Goal: Transaction & Acquisition: Purchase product/service

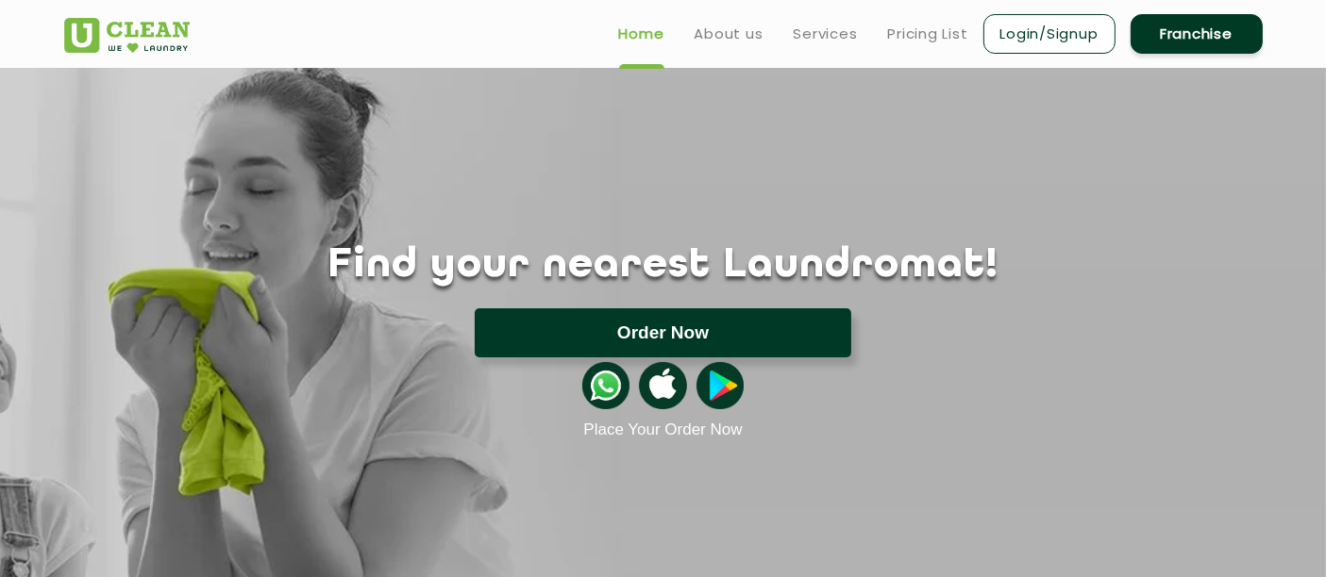
click at [784, 344] on button "Order Now" at bounding box center [663, 333] width 376 height 49
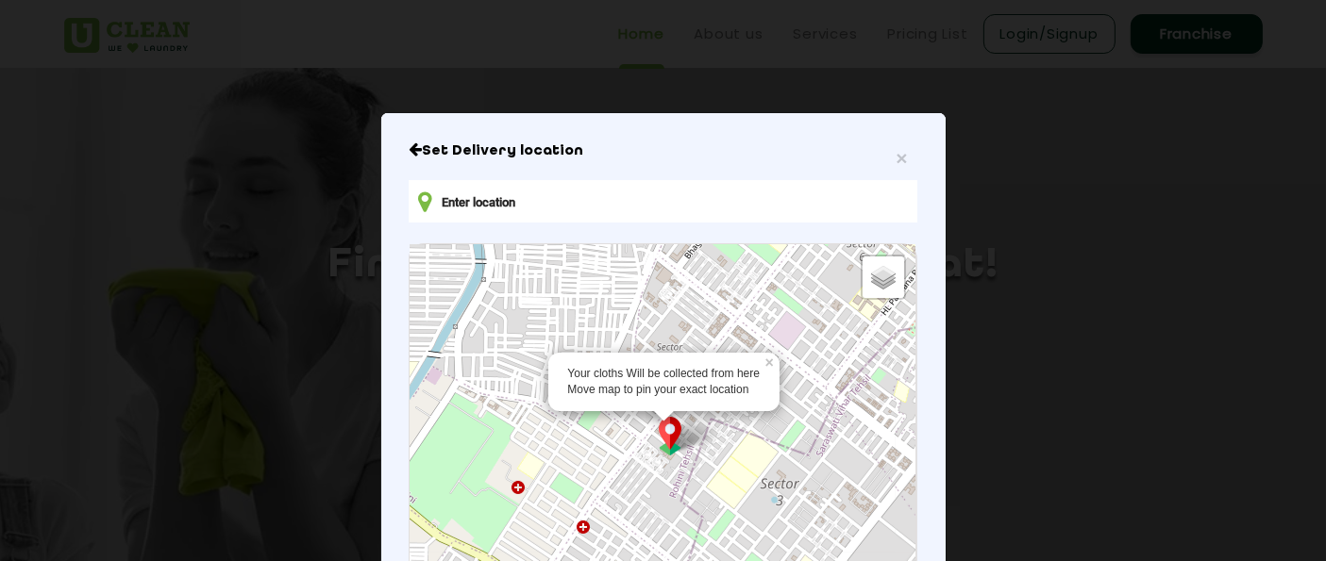
click at [557, 209] on input "text" at bounding box center [663, 201] width 508 height 42
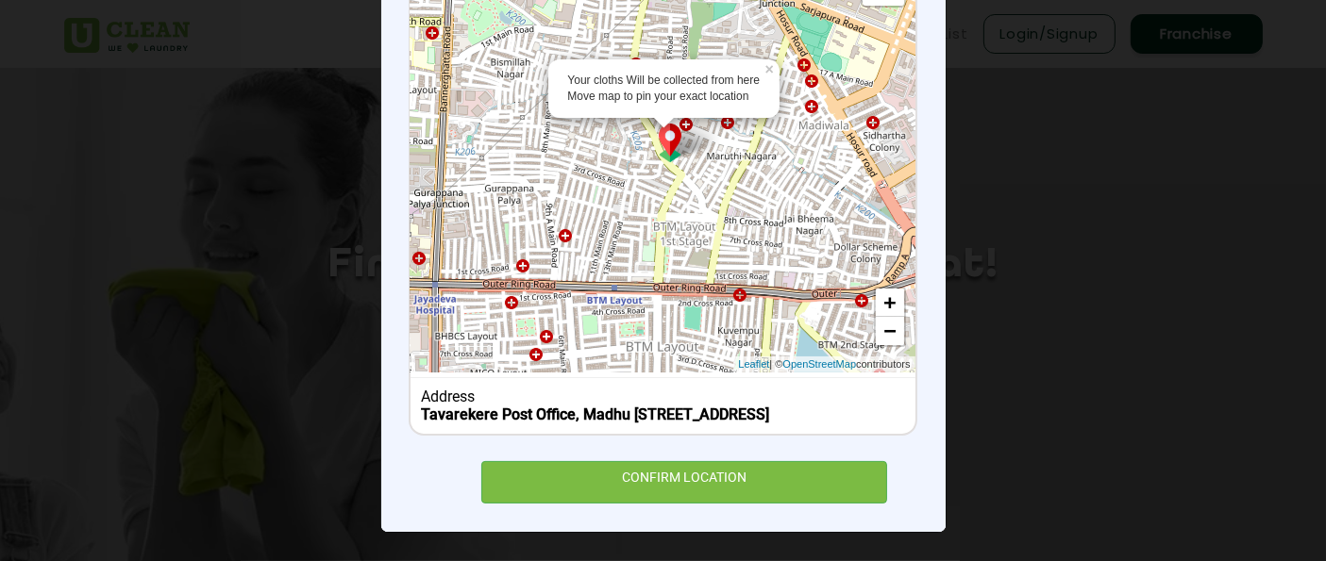
scroll to position [314, 0]
click at [878, 289] on link "+" at bounding box center [890, 303] width 28 height 28
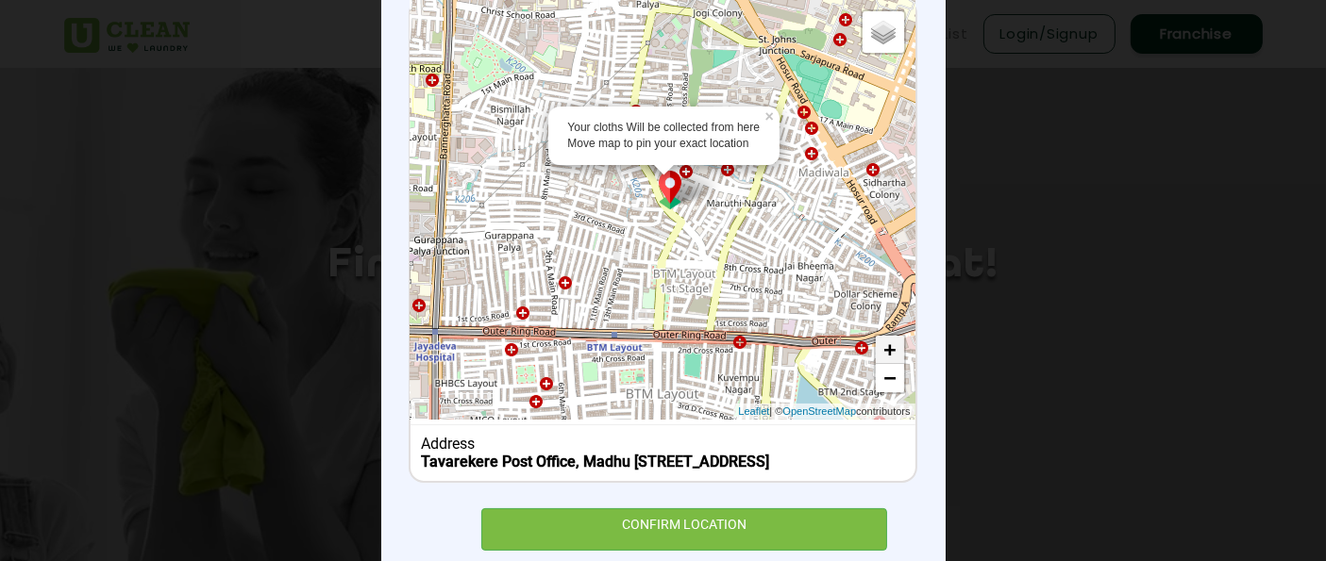
click at [878, 280] on div "Your cloths Will be collected from here Move map to pin your exact location × D…" at bounding box center [662, 210] width 504 height 420
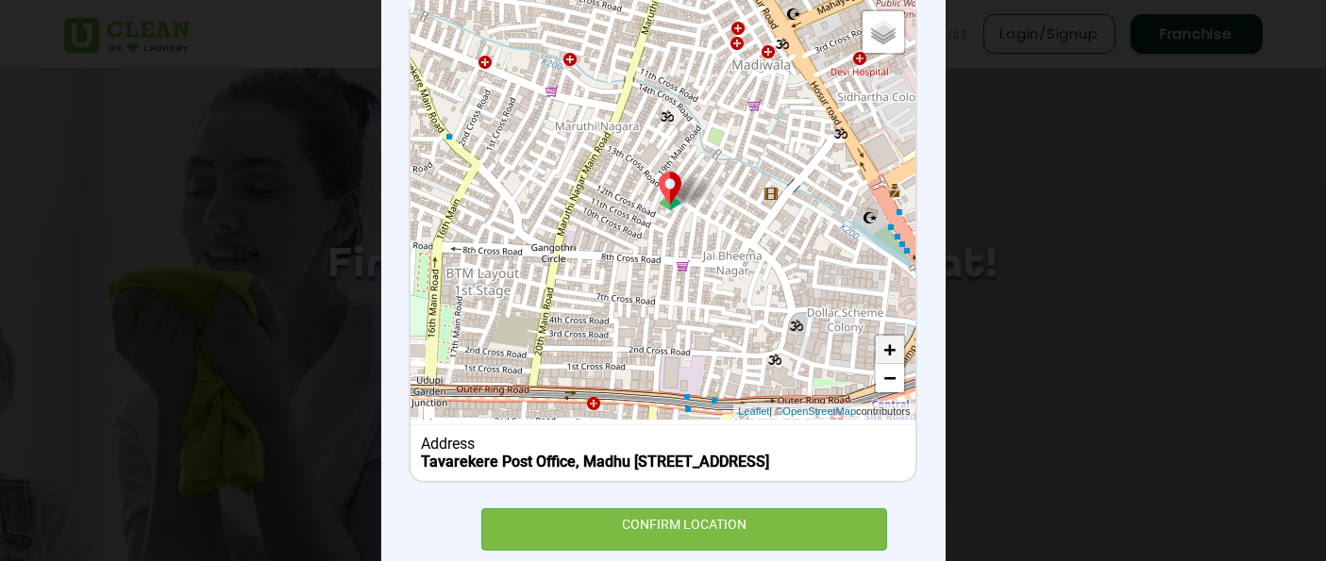
click at [878, 280] on div "Default Satellite + − Leaflet | © OpenStreetMap contributors" at bounding box center [662, 210] width 504 height 420
click at [887, 354] on link "+" at bounding box center [890, 350] width 28 height 28
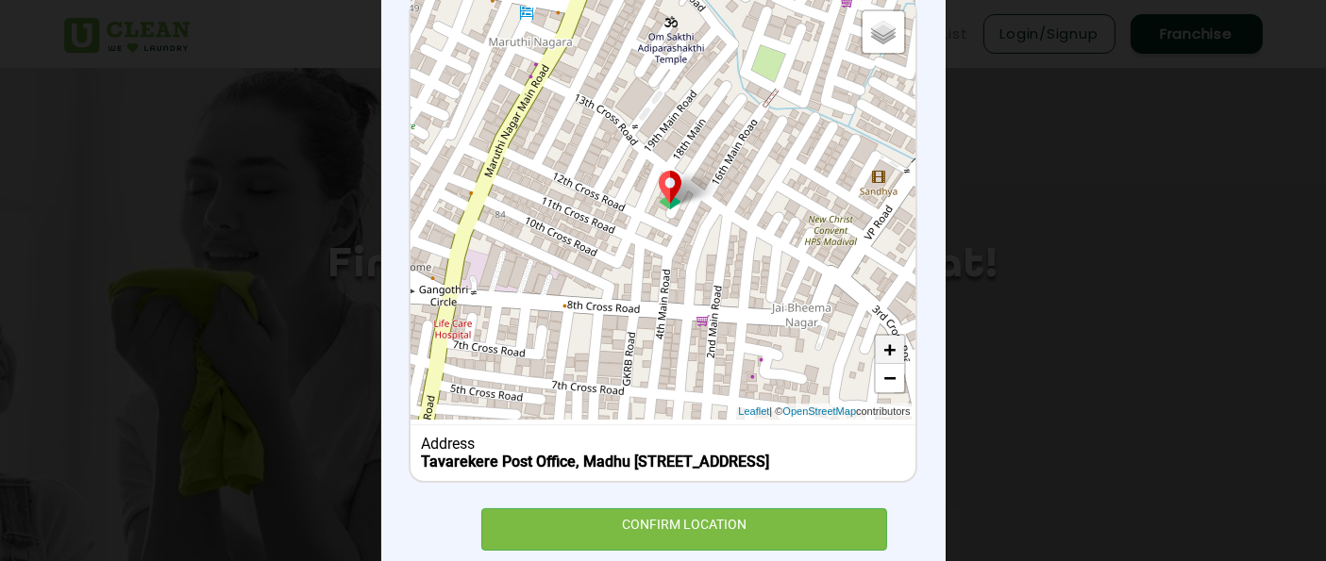
click at [887, 354] on link "+" at bounding box center [890, 350] width 28 height 28
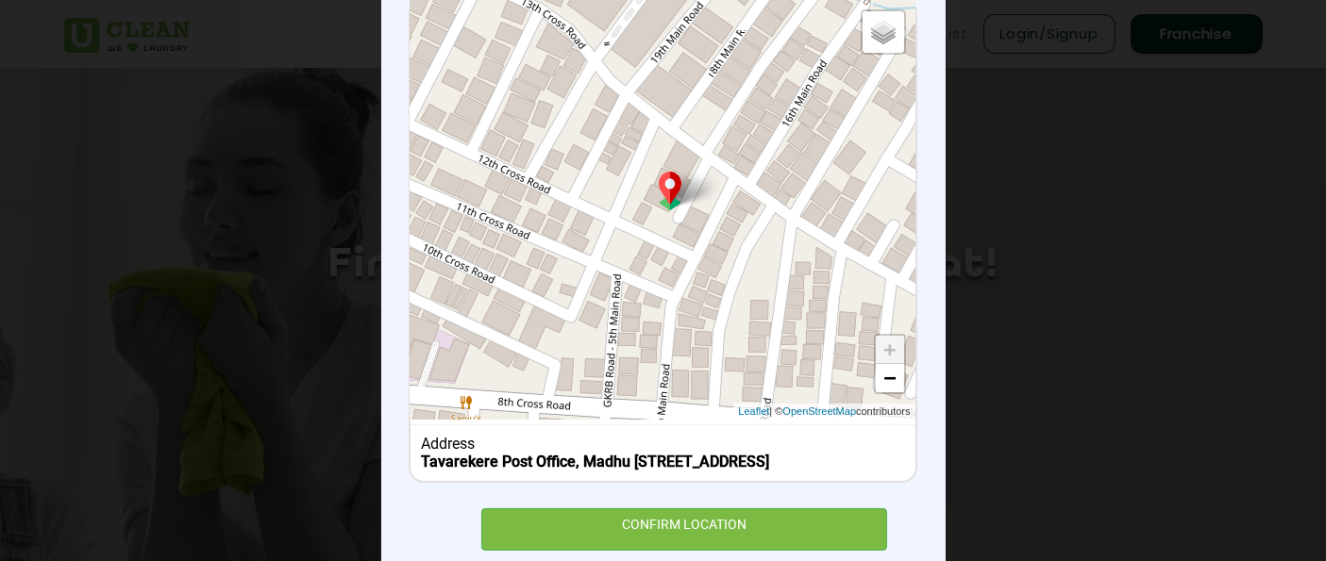
click at [887, 354] on link "+" at bounding box center [890, 350] width 28 height 28
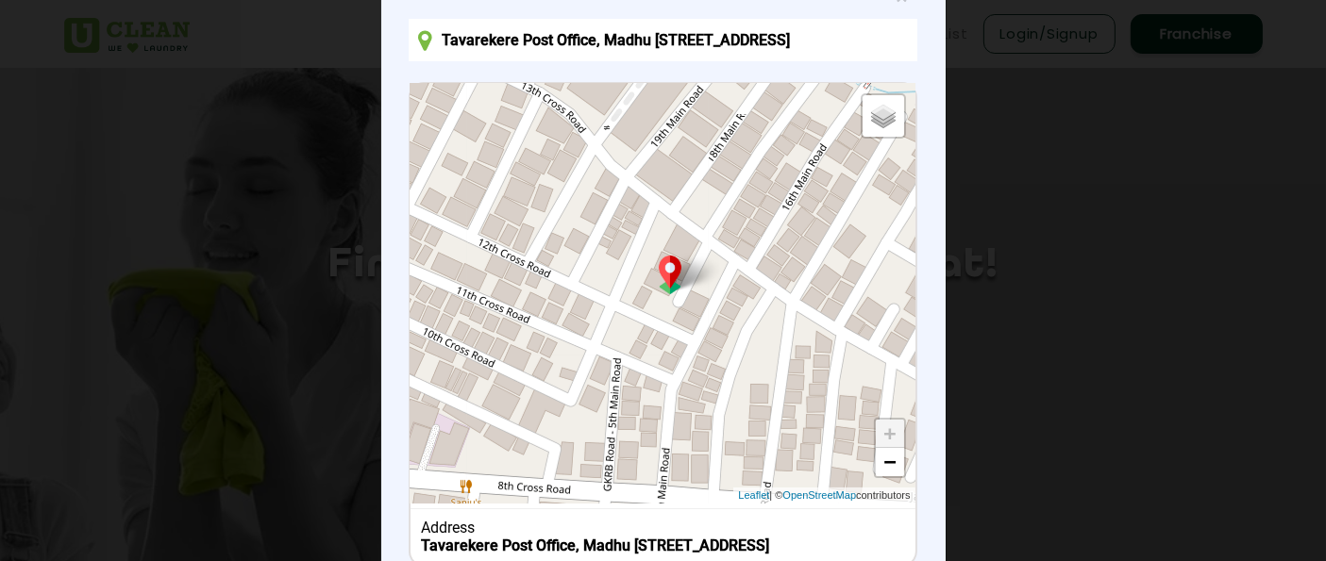
scroll to position [209, 0]
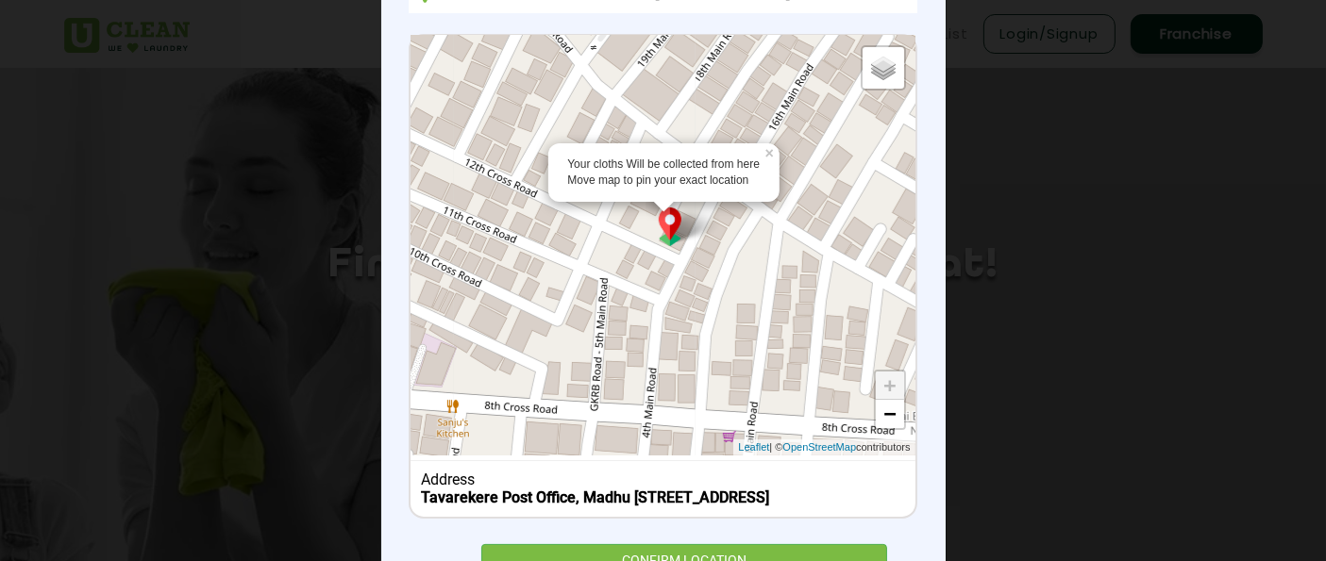
drag, startPoint x: 693, startPoint y: 265, endPoint x: 644, endPoint y: 208, distance: 75.0
click at [652, 208] on img at bounding box center [670, 227] width 36 height 39
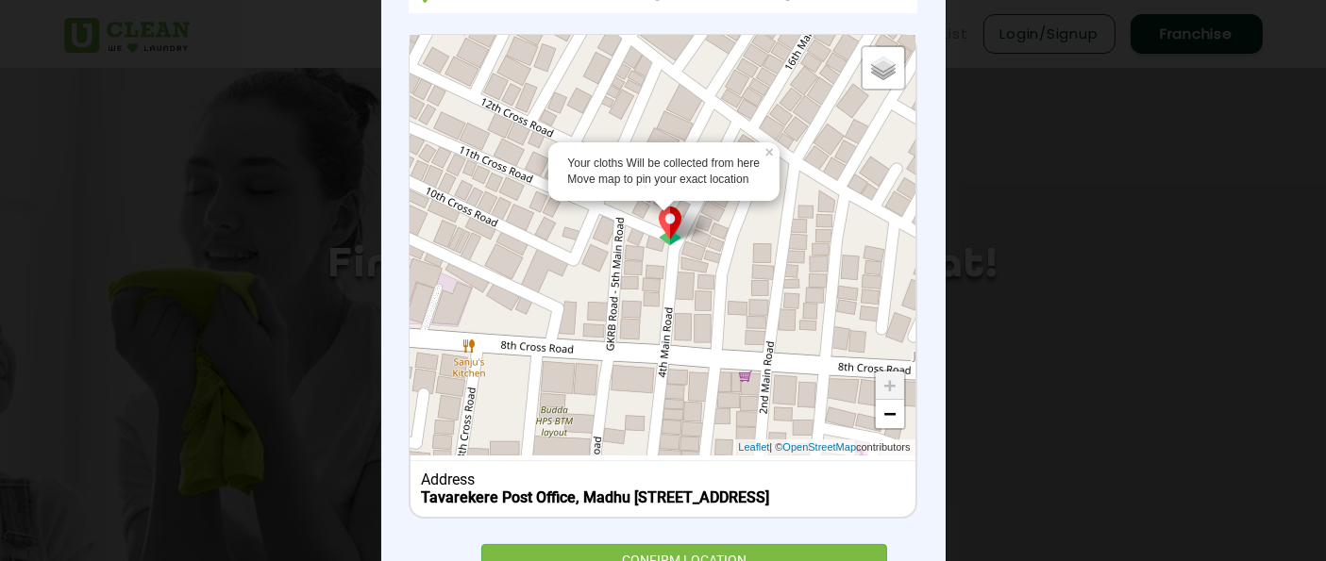
drag, startPoint x: 714, startPoint y: 298, endPoint x: 733, endPoint y: 230, distance: 70.5
click at [733, 230] on div "Your cloths Will be collected from here Move map to pin your exact location × D…" at bounding box center [662, 246] width 504 height 420
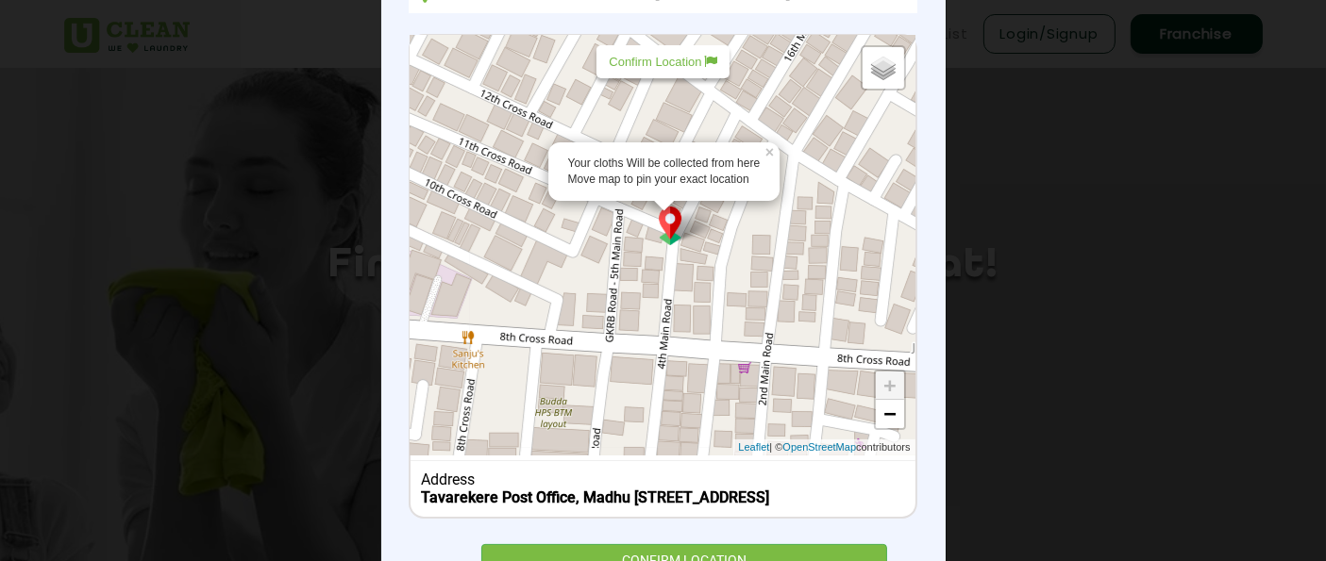
click at [742, 192] on div "Your cloths Will be collected from here Move map to pin your exact location" at bounding box center [664, 171] width 231 height 59
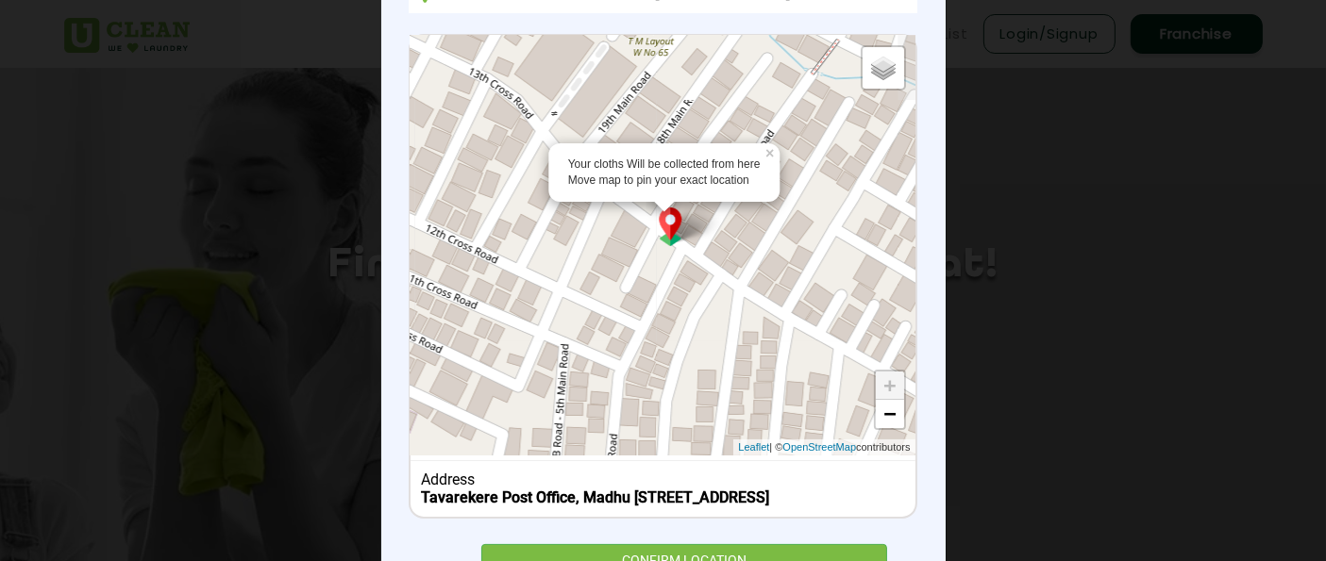
drag, startPoint x: 737, startPoint y: 225, endPoint x: 681, endPoint y: 362, distance: 148.6
click at [681, 362] on div "Your cloths Will be collected from here Move map to pin your exact location × D…" at bounding box center [662, 246] width 504 height 420
drag, startPoint x: 382, startPoint y: 243, endPoint x: 388, endPoint y: 283, distance: 40.0
click at [388, 283] on div "× Set Delivery location Tavarekere Post Office, Madhu Ramma Temple Road, Tavare…" at bounding box center [663, 259] width 564 height 711
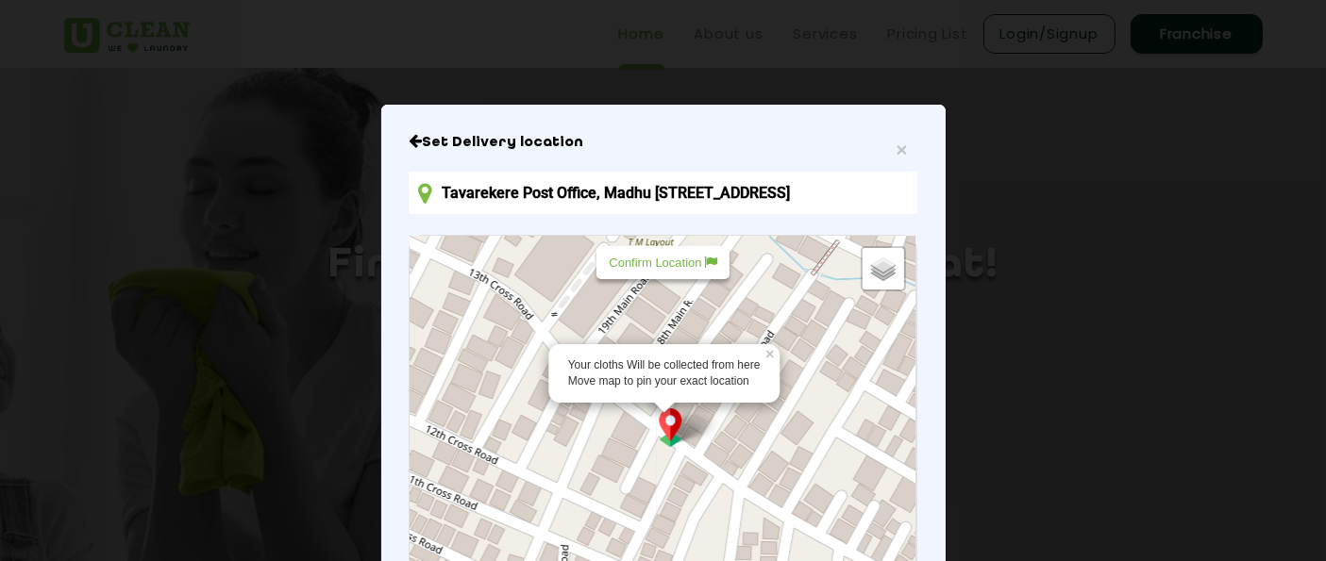
scroll to position [0, 0]
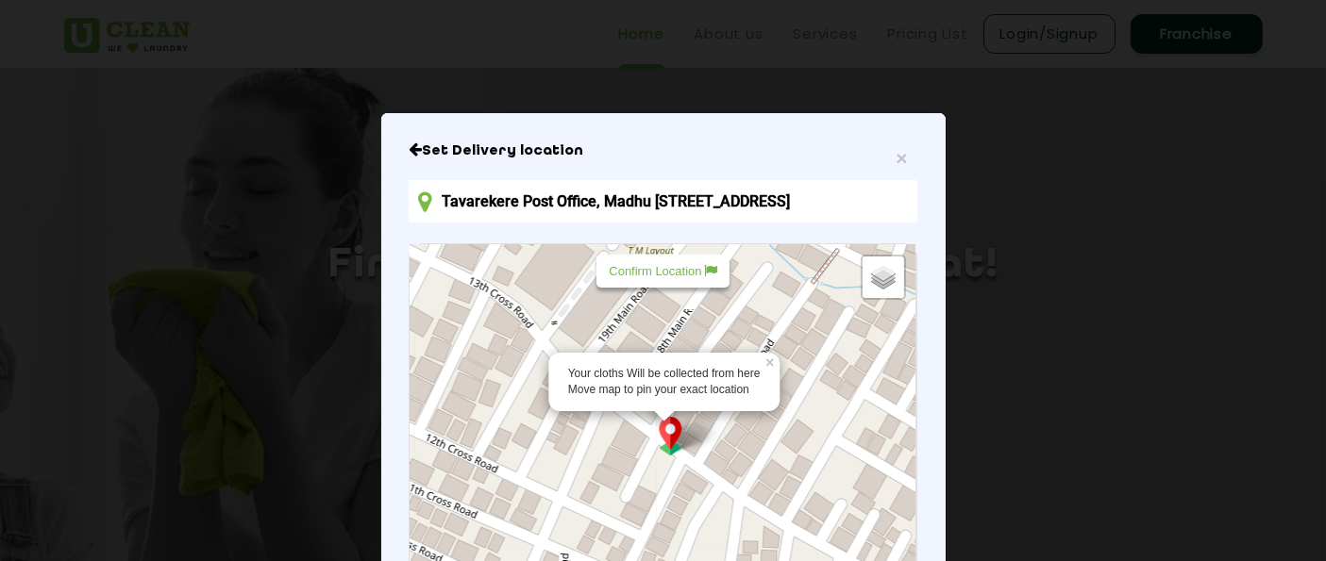
click at [873, 202] on input "Tavarekere Post Office, Madhu Ramma Temple Road, Tavarekere, Narayan Gowda Layo…" at bounding box center [663, 201] width 508 height 42
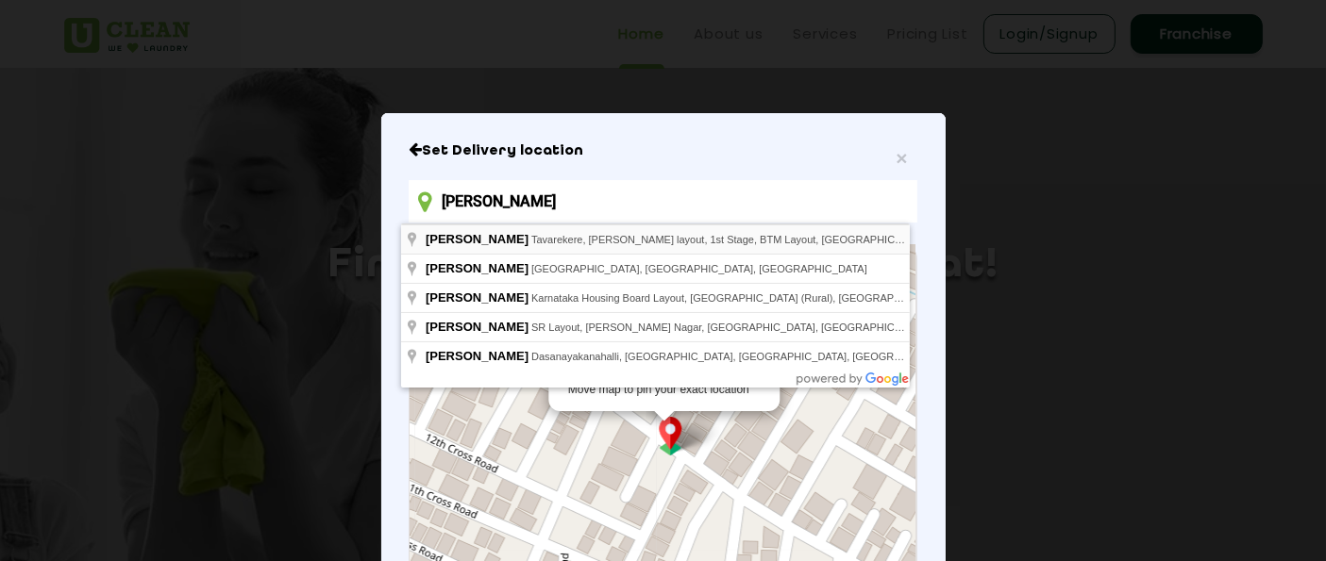
type input "Pushkara Nilaya, Tavarekere, Ramappa layout, 1st Stage, BTM Layout, Bengaluru, …"
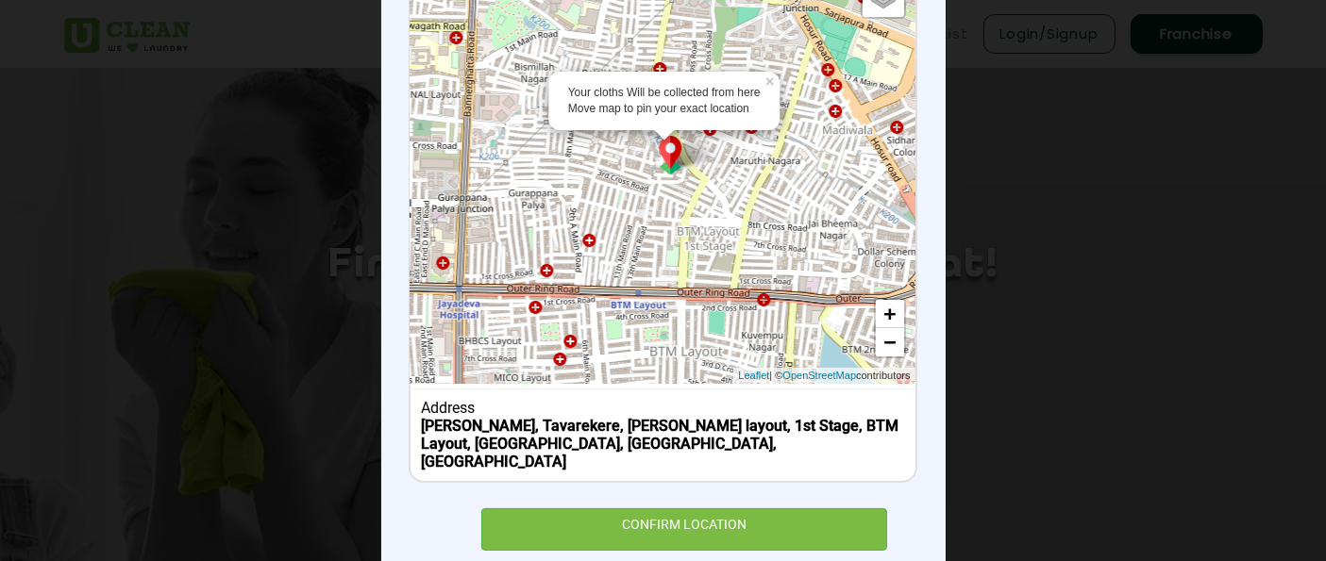
scroll to position [309, 0]
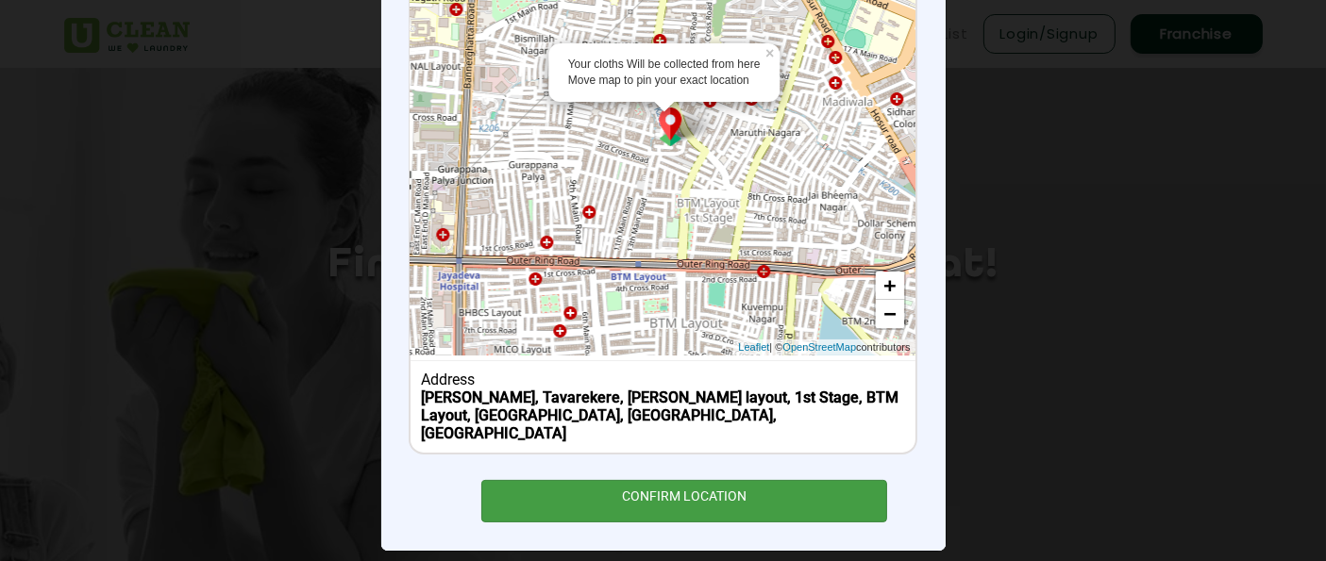
click at [698, 480] on div "CONFIRM LOCATION" at bounding box center [684, 501] width 407 height 42
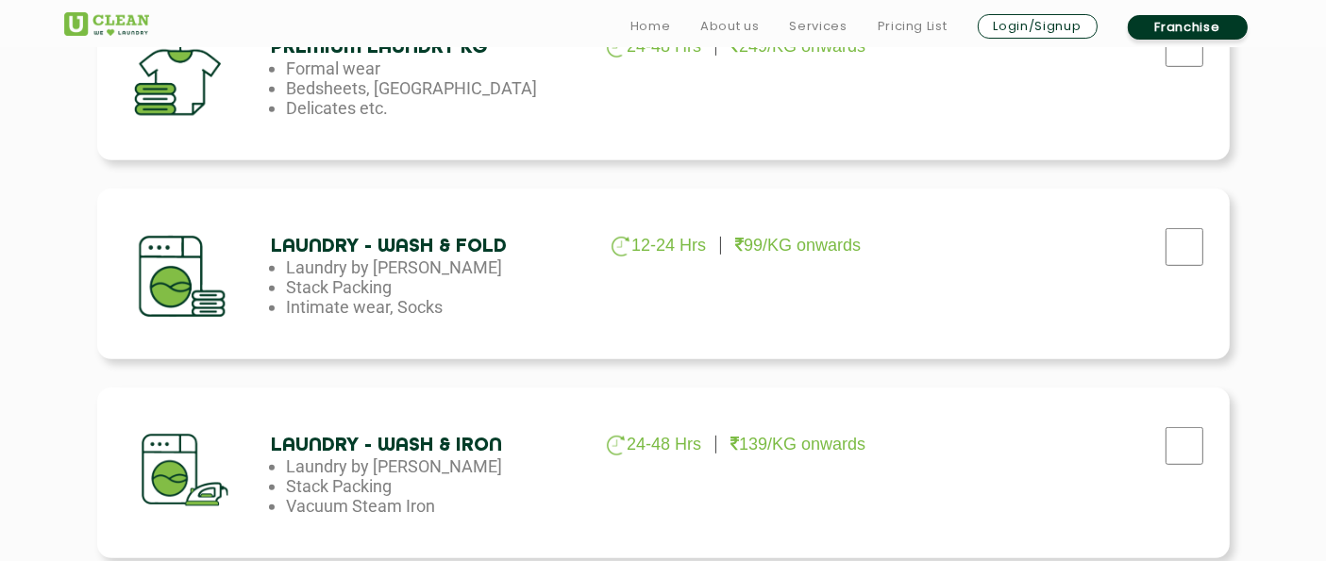
scroll to position [1258, 0]
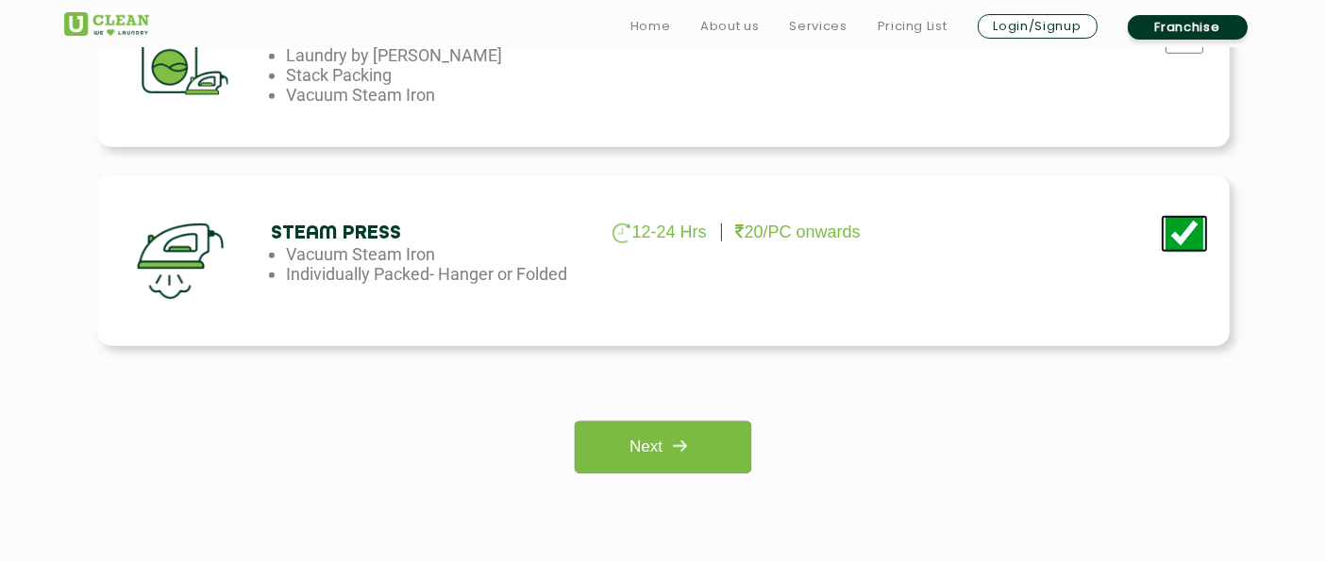
scroll to position [1467, 0]
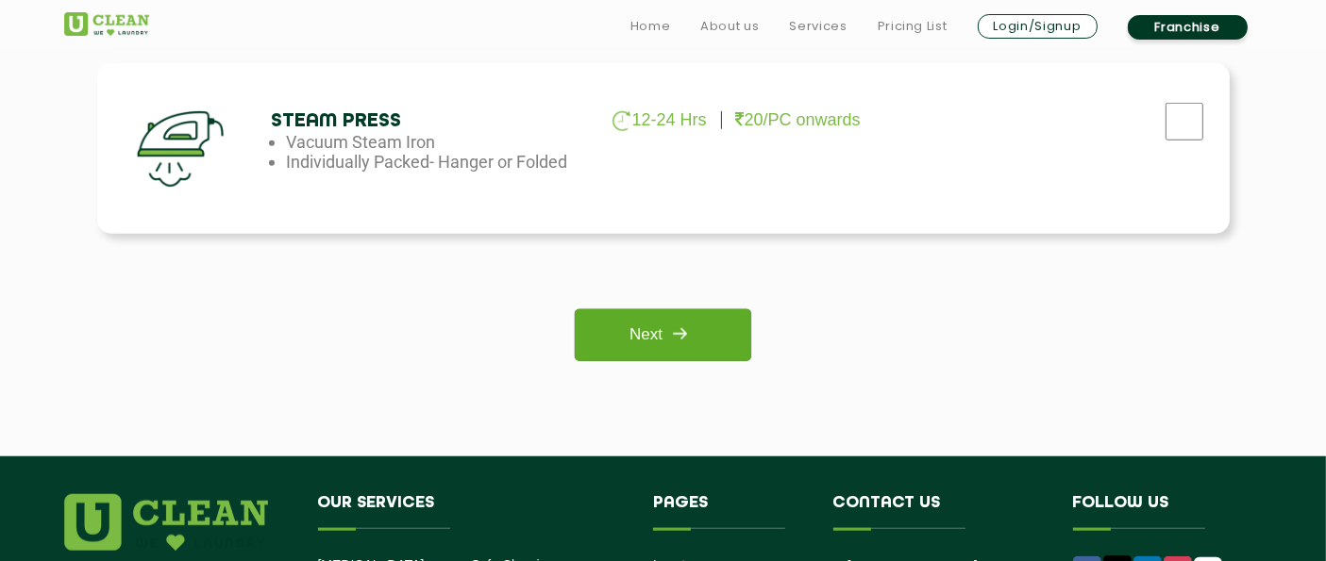
click at [693, 311] on link "Next" at bounding box center [663, 335] width 176 height 52
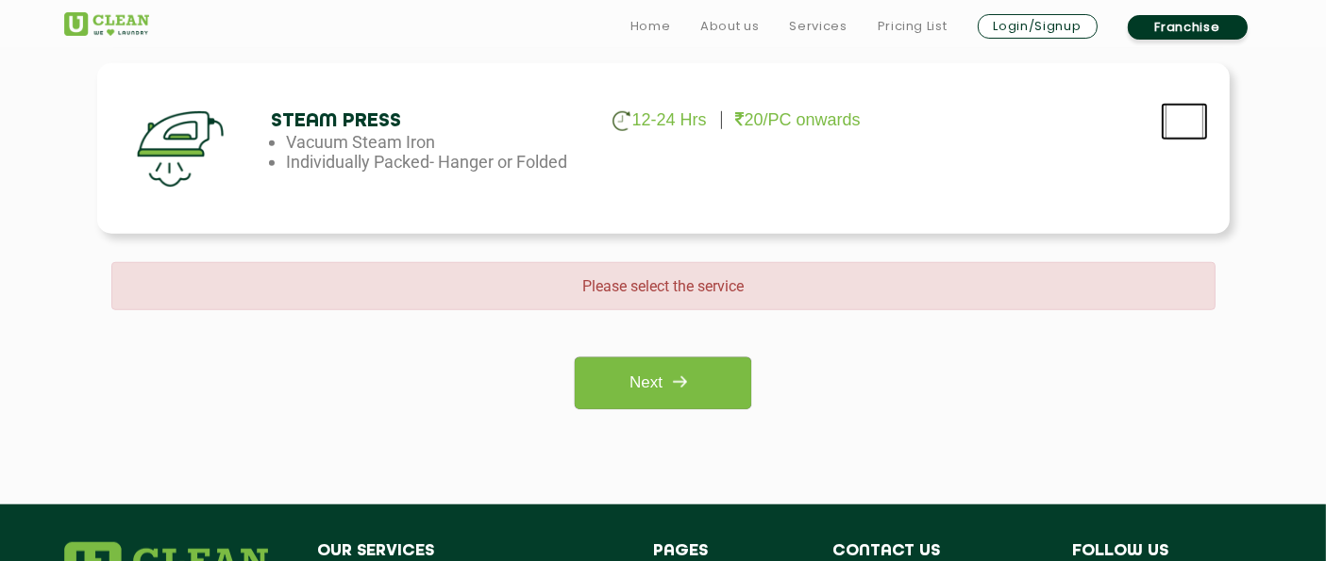
checkbox input "true"
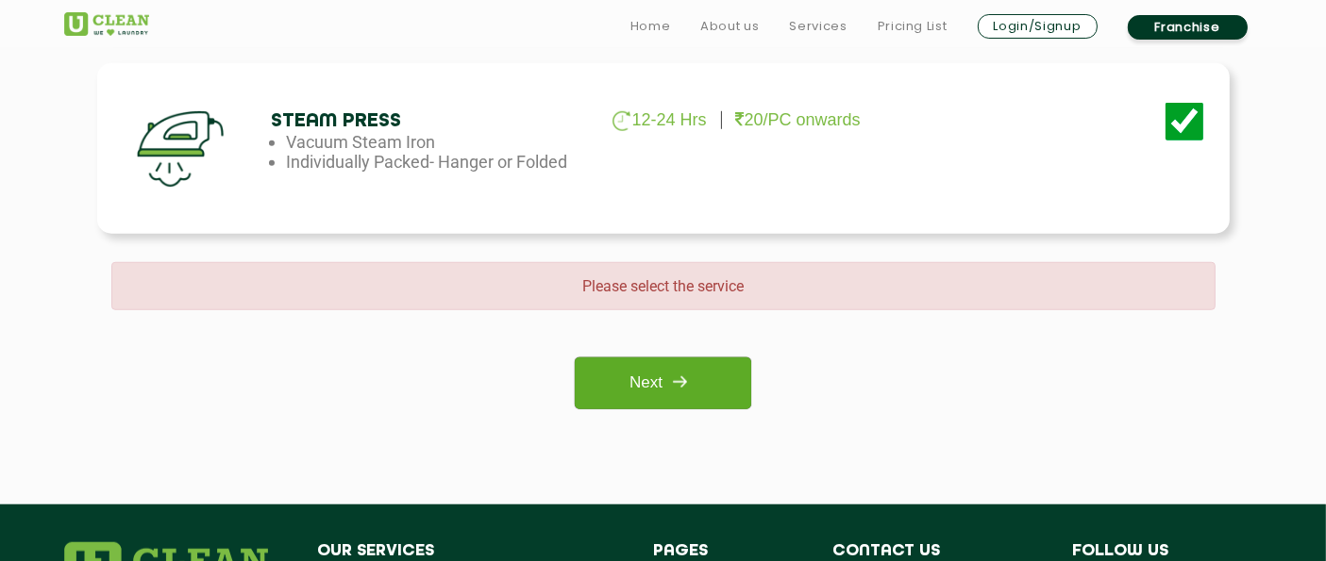
click at [662, 378] on link "Next" at bounding box center [663, 384] width 176 height 52
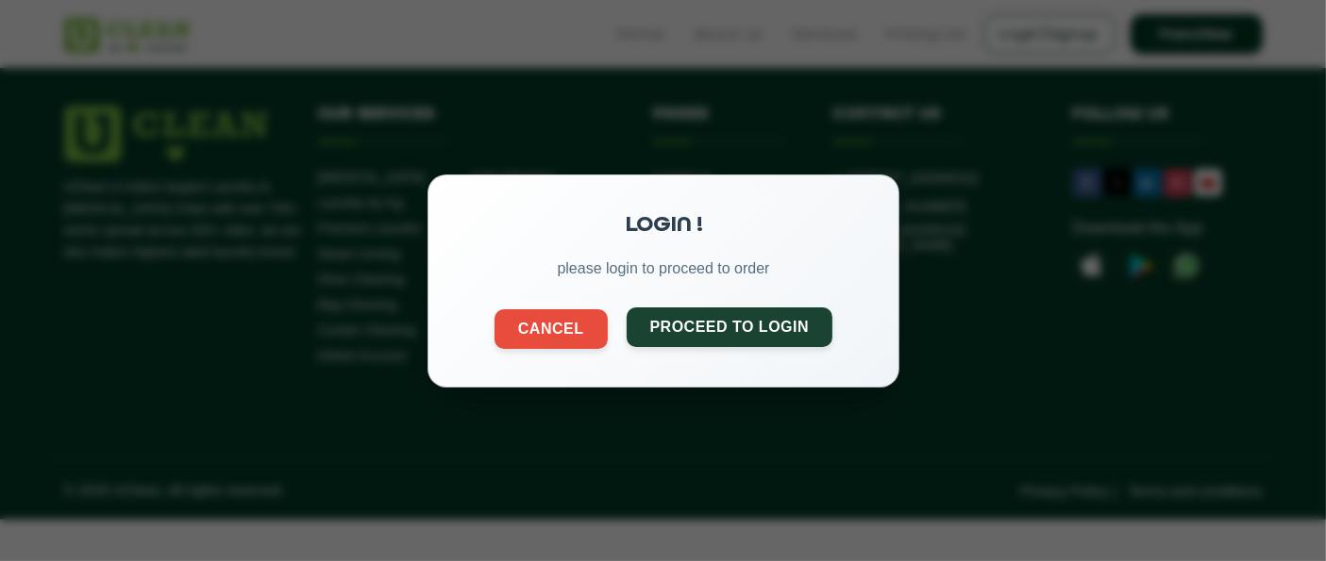
click at [722, 335] on button "Proceed to Login" at bounding box center [729, 327] width 207 height 40
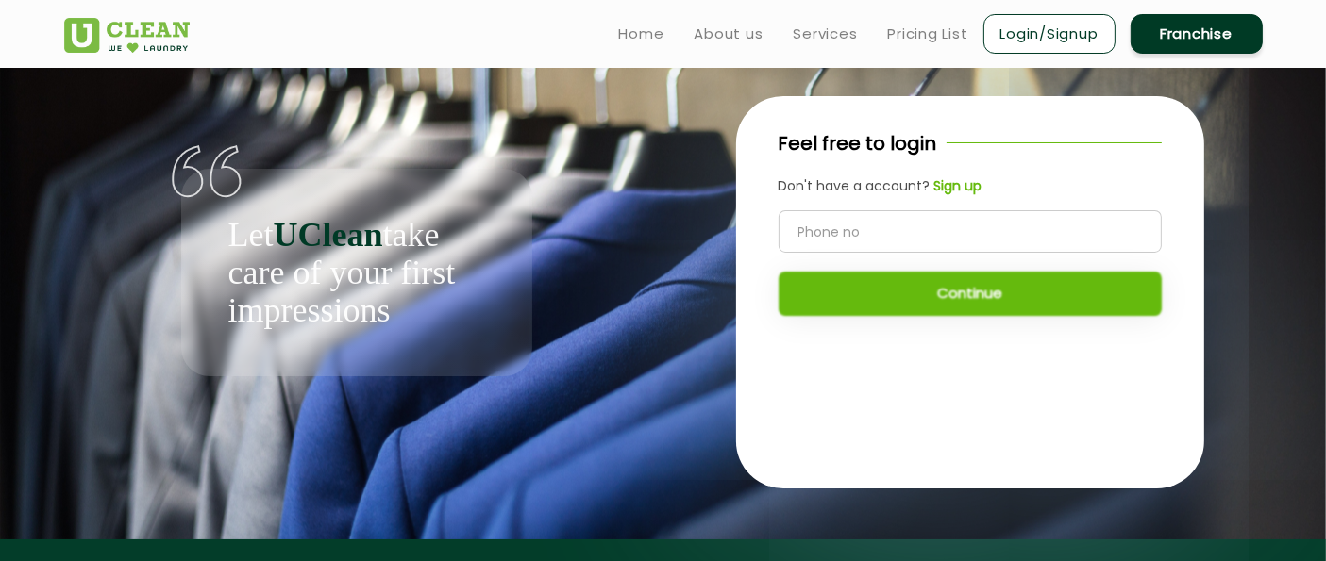
click at [828, 243] on input "tel" at bounding box center [969, 231] width 383 height 42
type input "9000510543"
click at [995, 305] on button "Continue" at bounding box center [969, 294] width 383 height 44
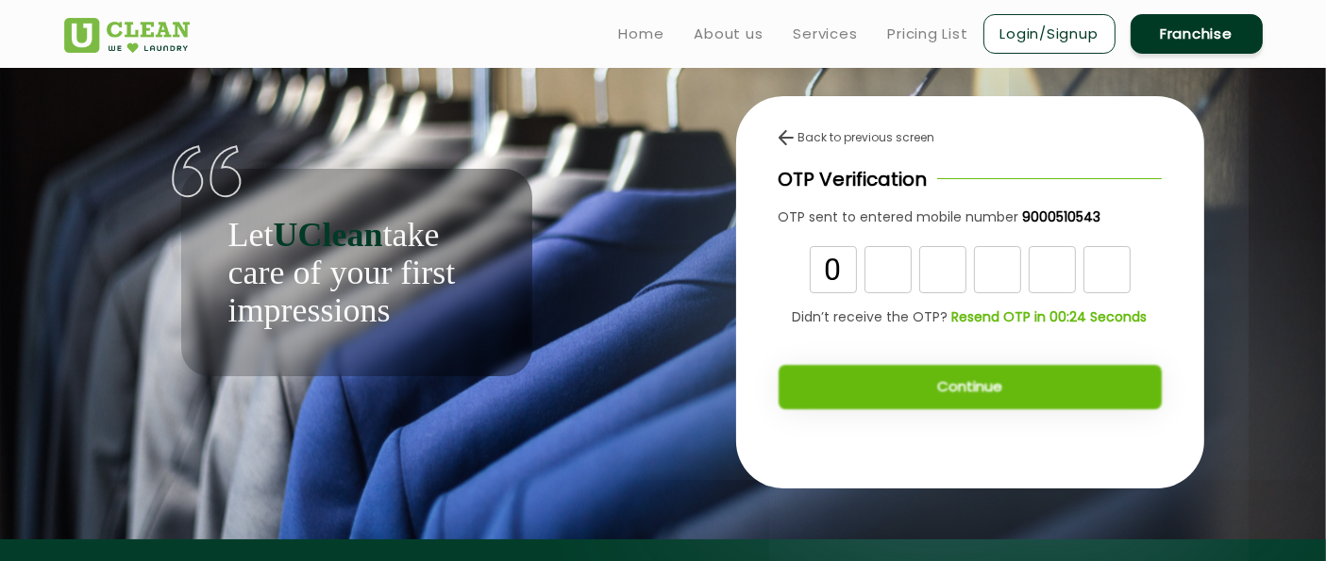
type input "0"
type input "9"
type input "2"
type input "1"
type input "4"
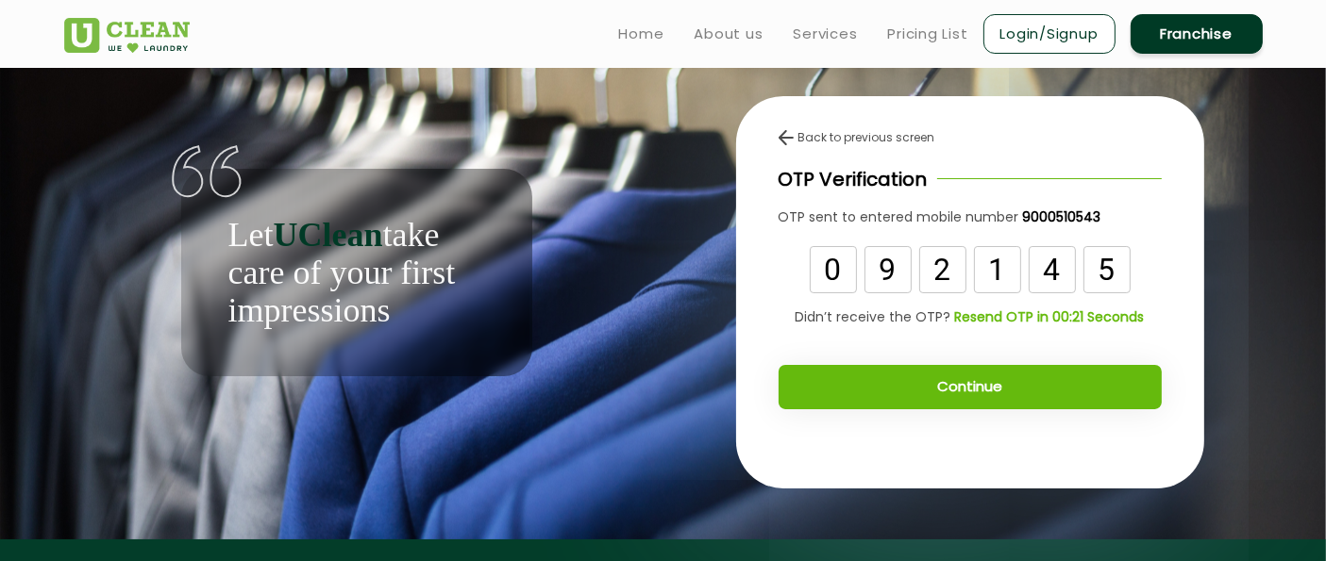
type input "5"
click at [994, 388] on button "Continue" at bounding box center [969, 387] width 383 height 44
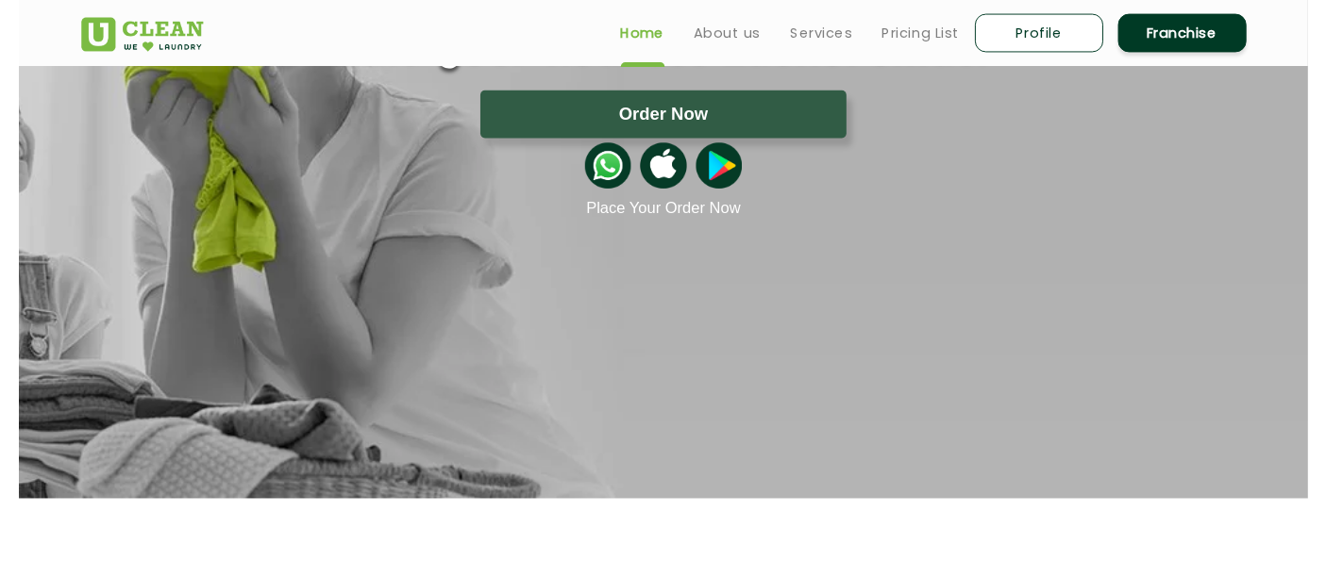
scroll to position [105, 0]
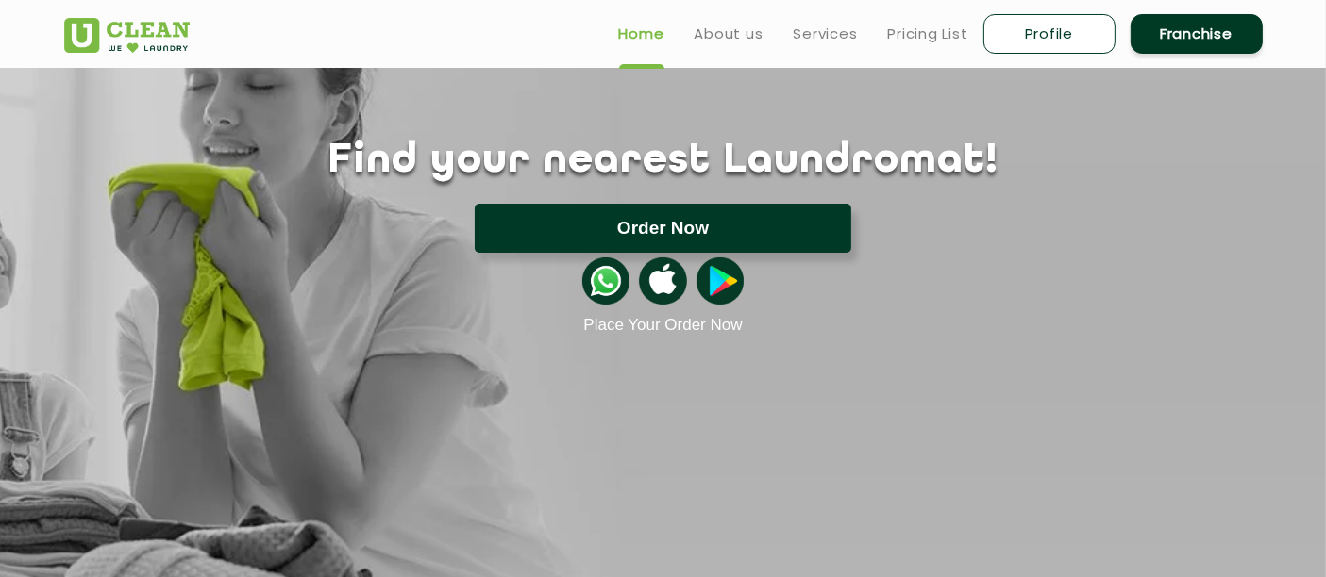
click at [736, 227] on button "Order Now" at bounding box center [663, 228] width 376 height 49
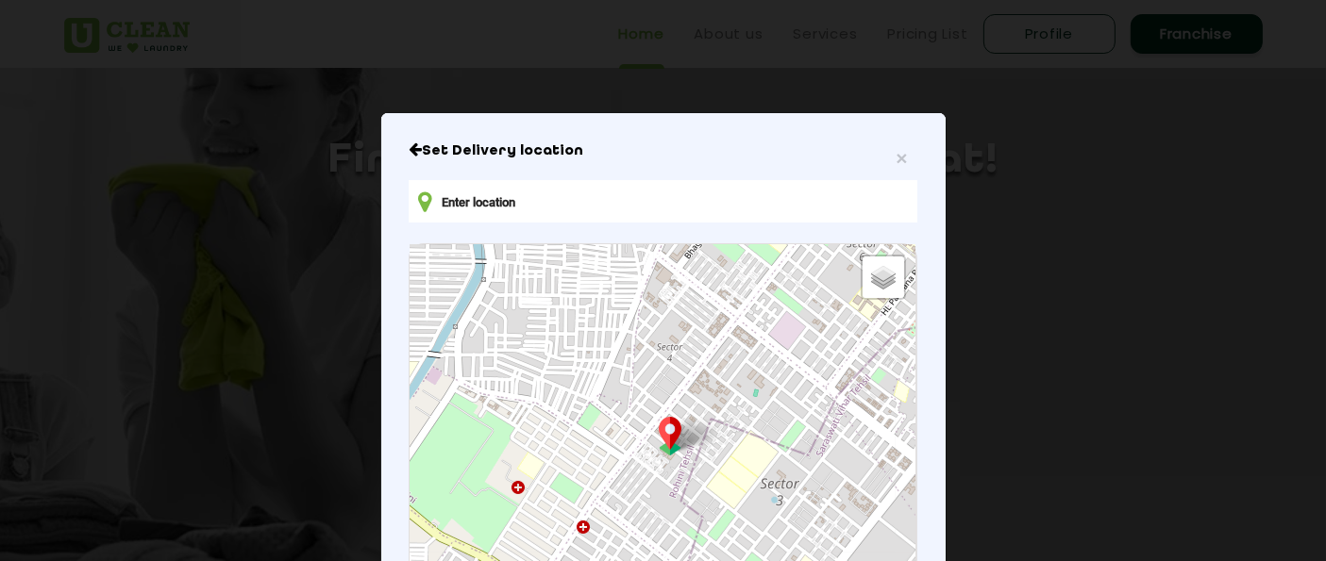
click at [766, 219] on input "text" at bounding box center [663, 201] width 508 height 42
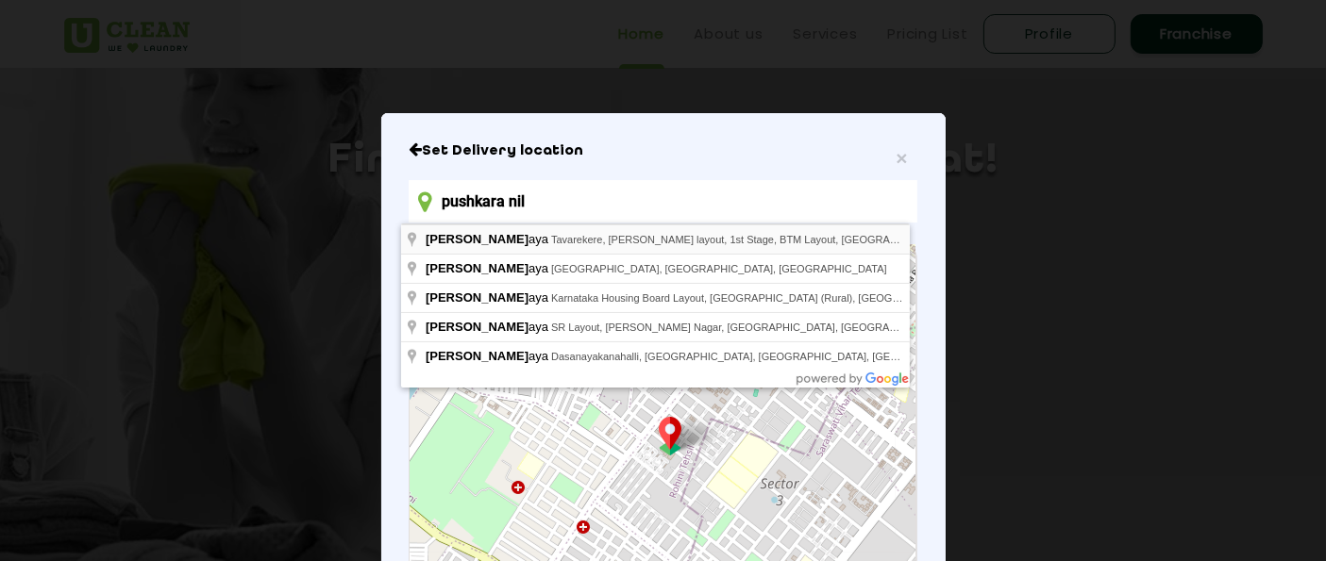
type input "Pushkara Nilaya, Tavarekere, Ramappa layout, 1st Stage, BTM Layout, Bengaluru, …"
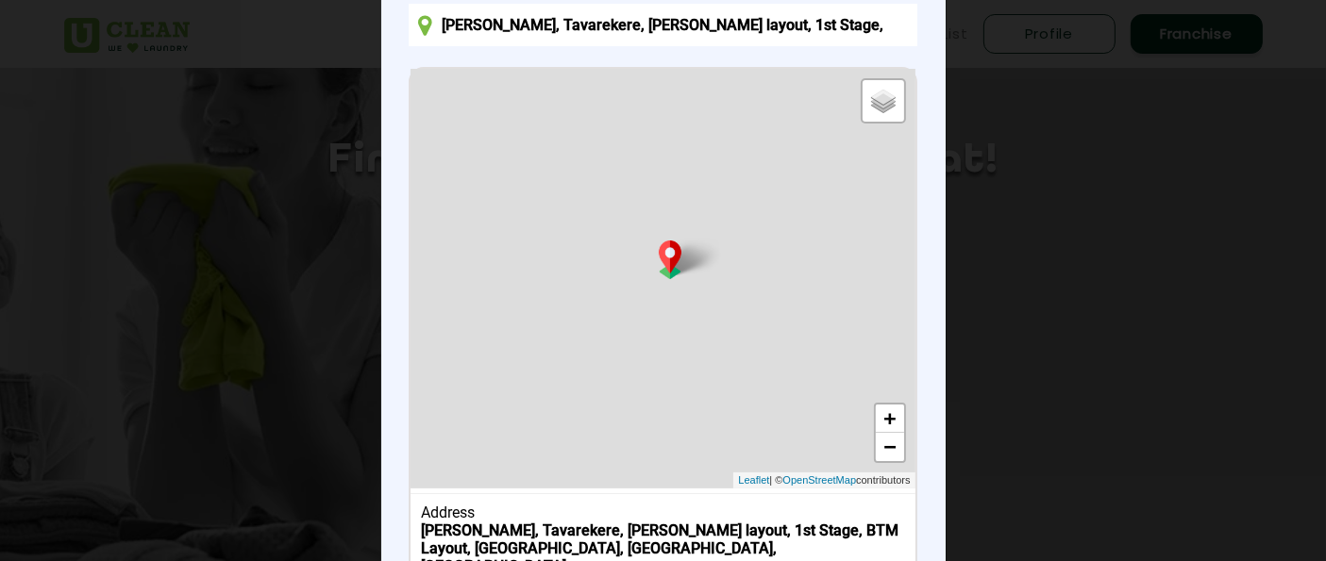
scroll to position [209, 0]
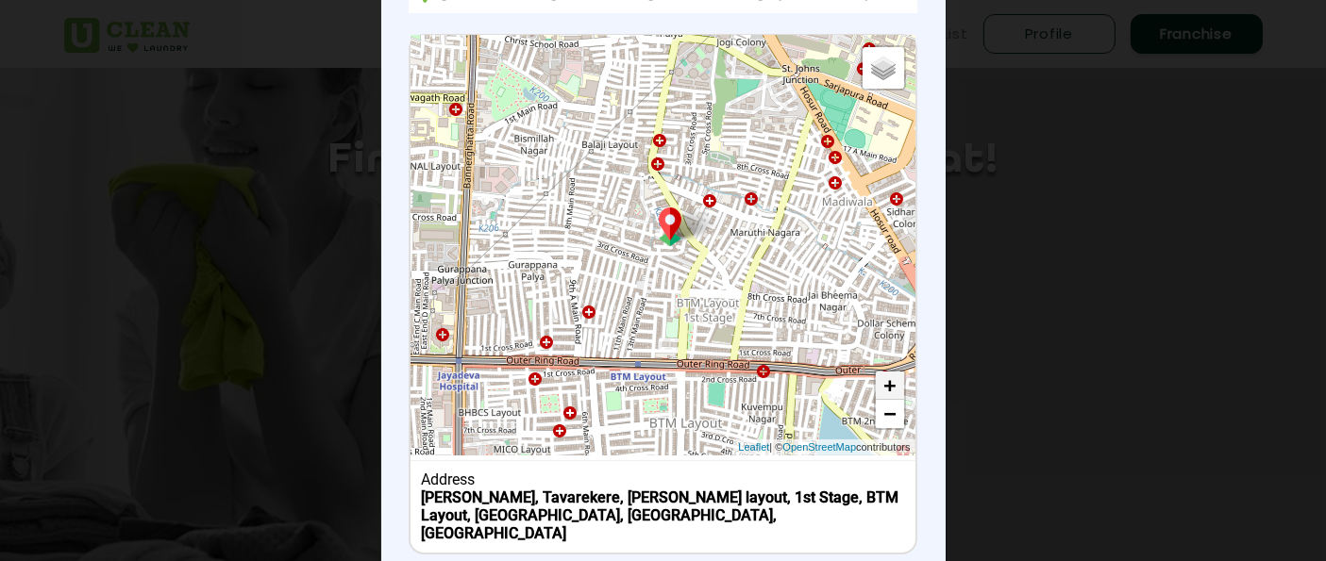
click at [884, 387] on link "+" at bounding box center [890, 386] width 28 height 28
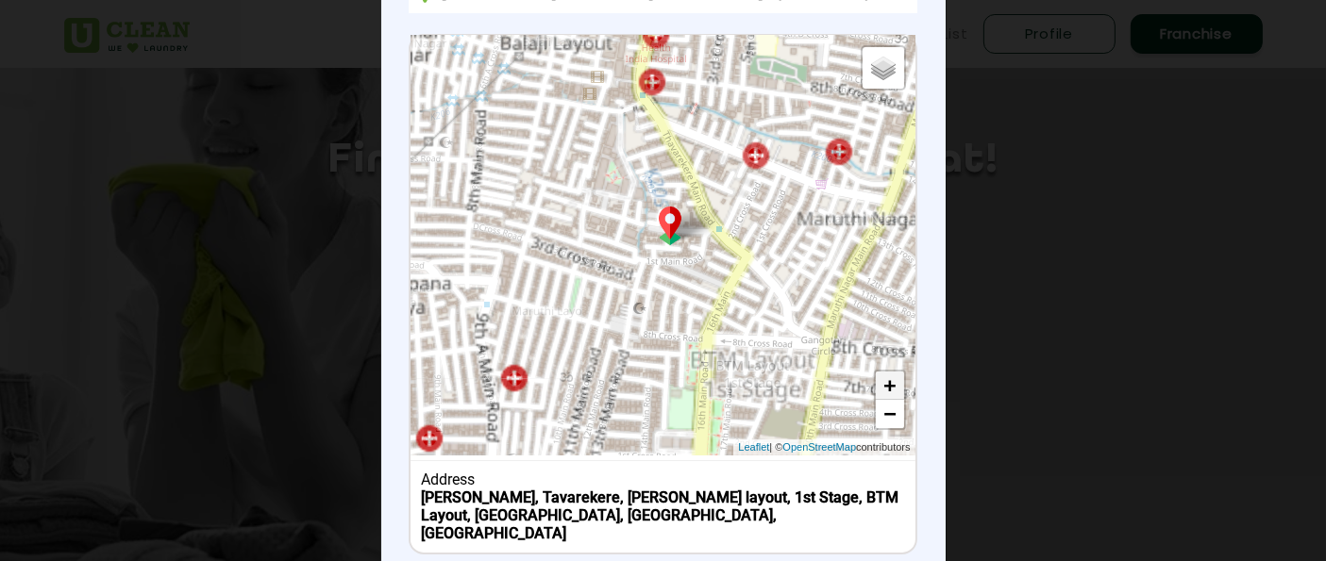
click at [884, 387] on link "+" at bounding box center [890, 386] width 28 height 28
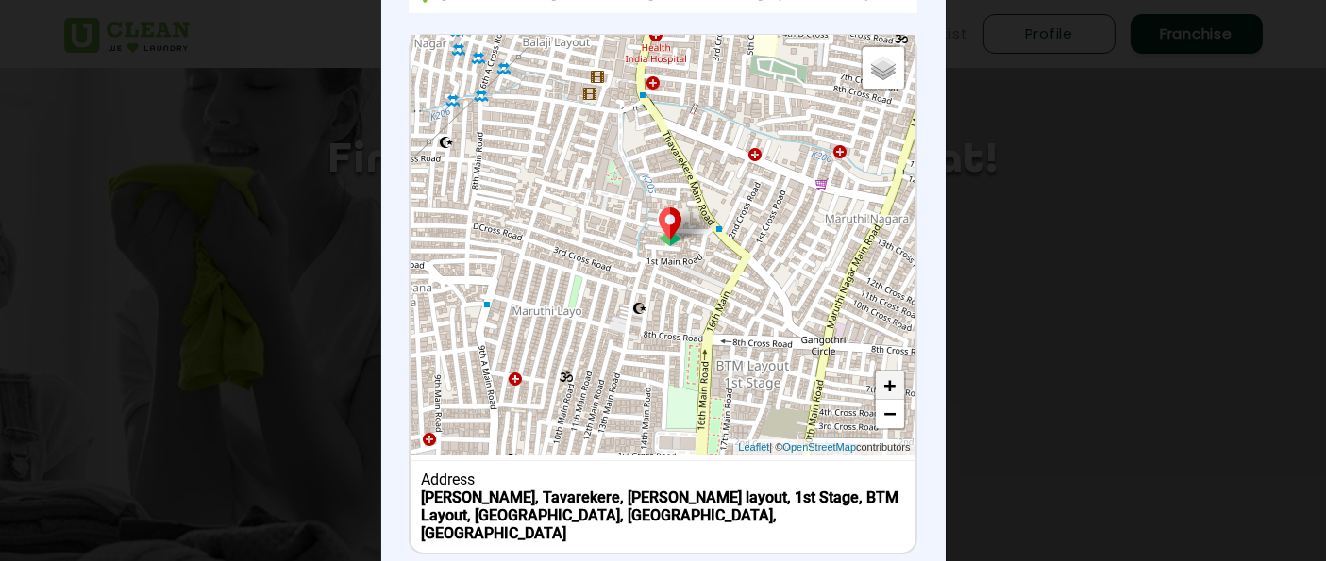
click at [884, 387] on link "+" at bounding box center [890, 386] width 28 height 28
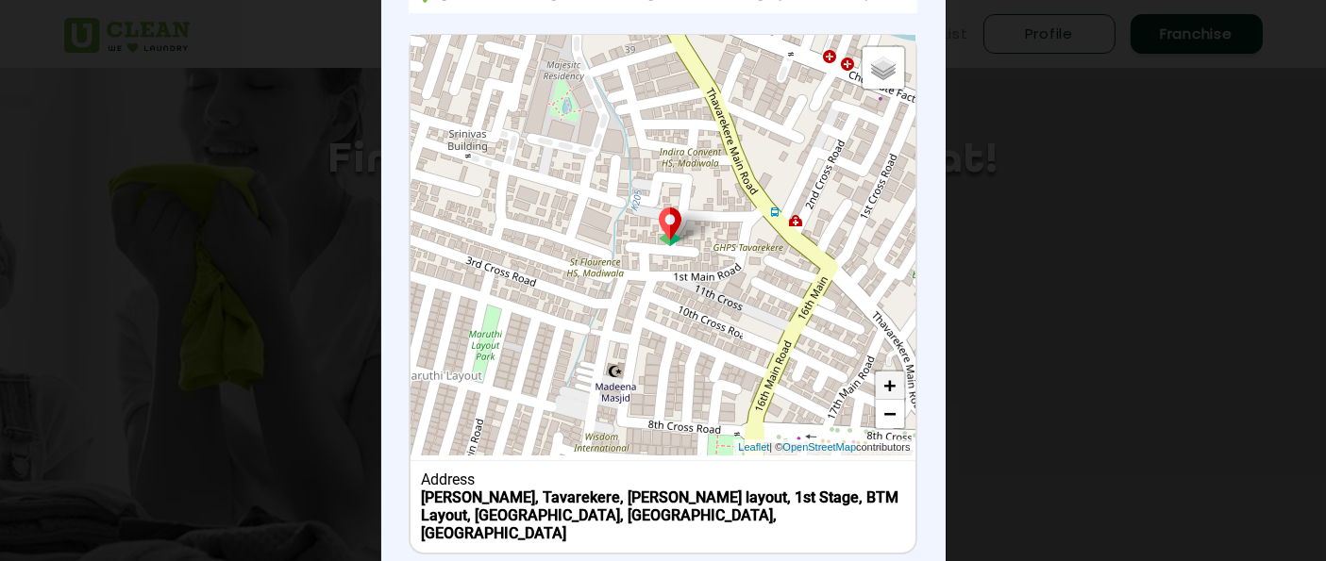
click at [884, 387] on link "+" at bounding box center [890, 386] width 28 height 28
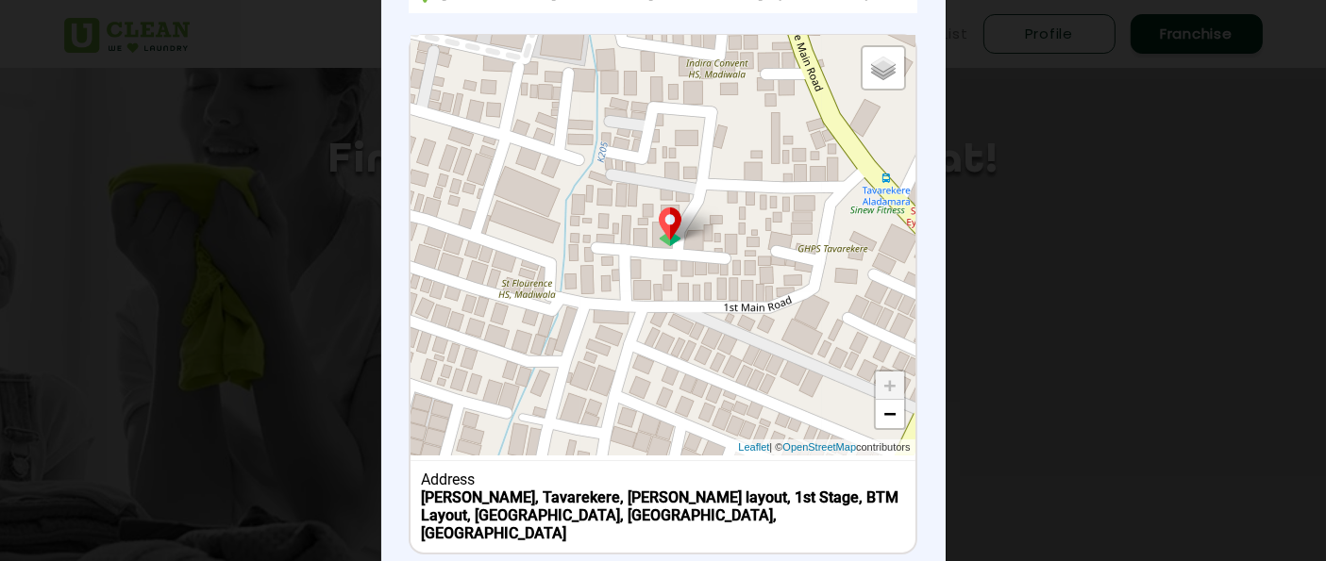
click at [884, 387] on link "+" at bounding box center [890, 386] width 28 height 28
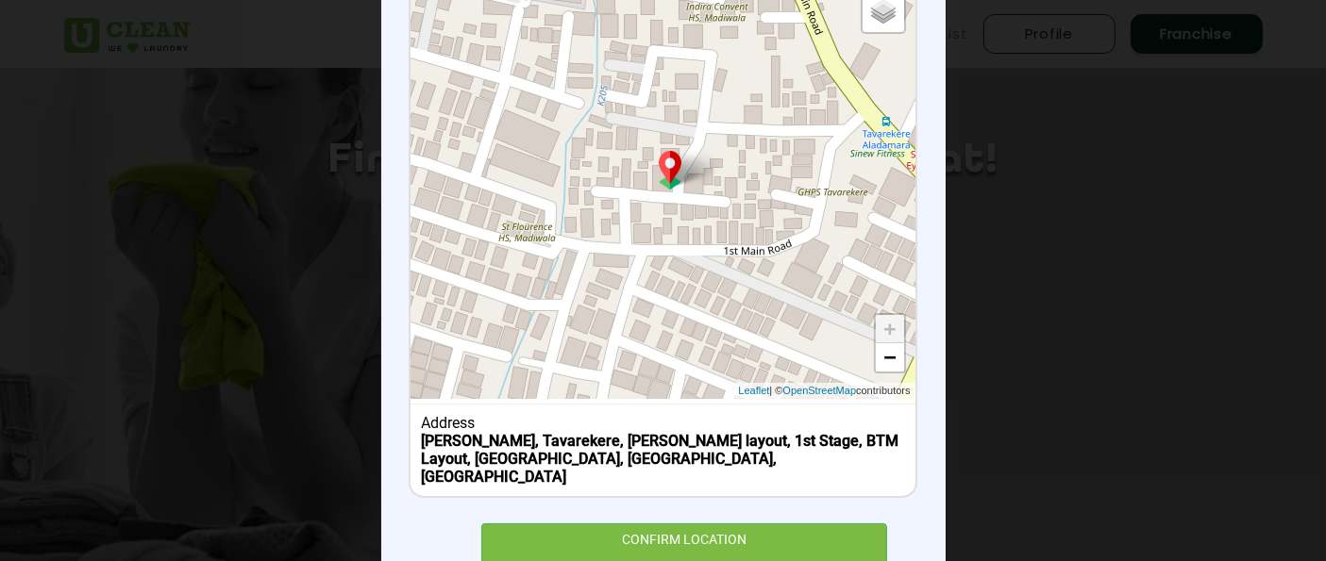
scroll to position [309, 0]
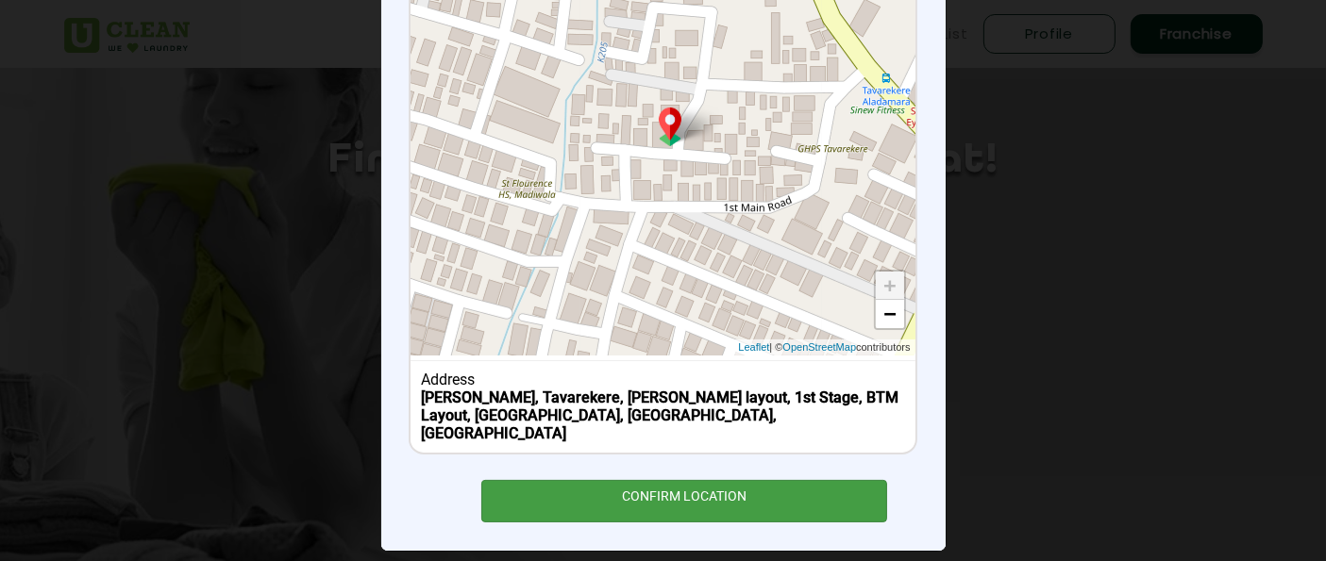
click at [777, 488] on div "CONFIRM LOCATION" at bounding box center [684, 501] width 407 height 42
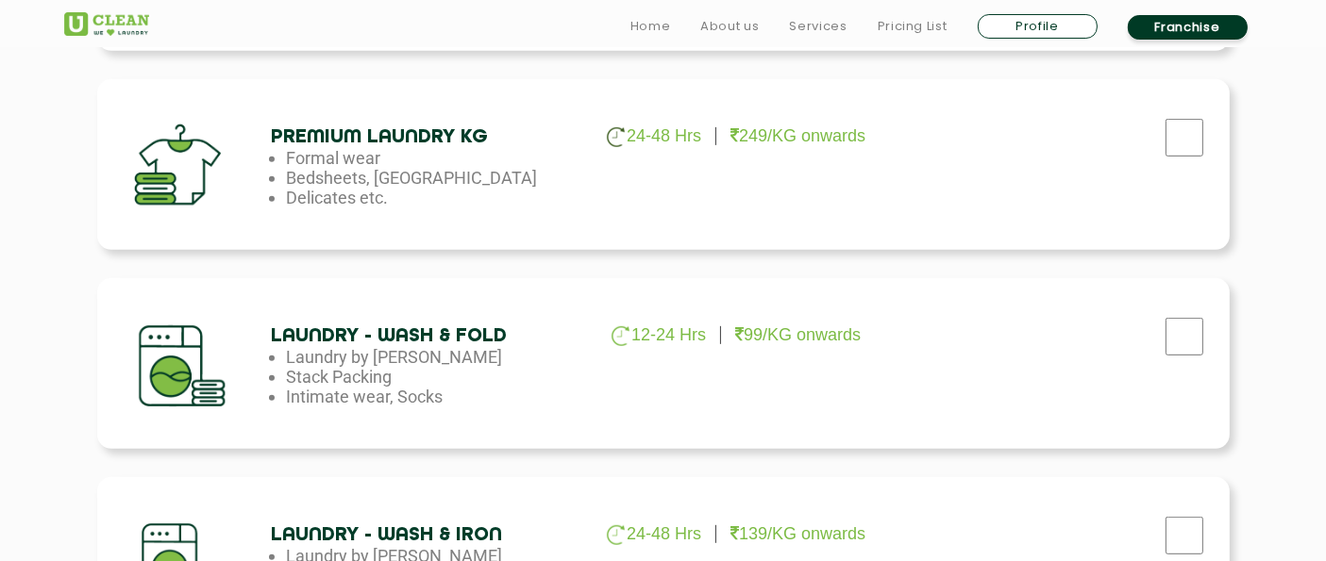
scroll to position [1153, 0]
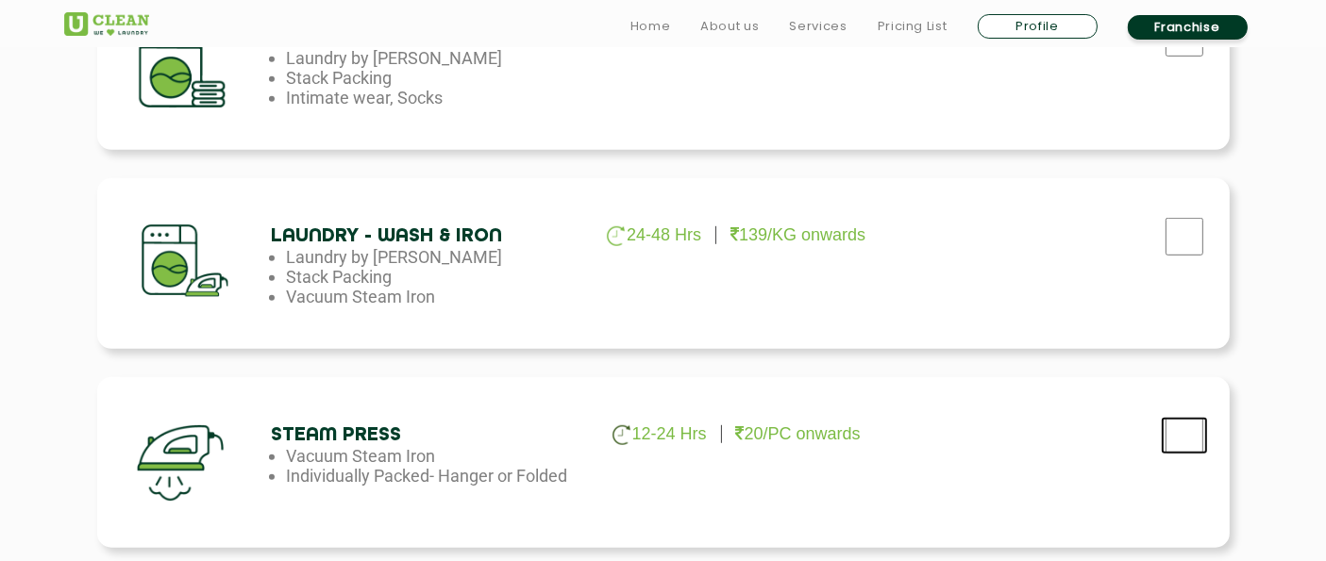
checkbox input "true"
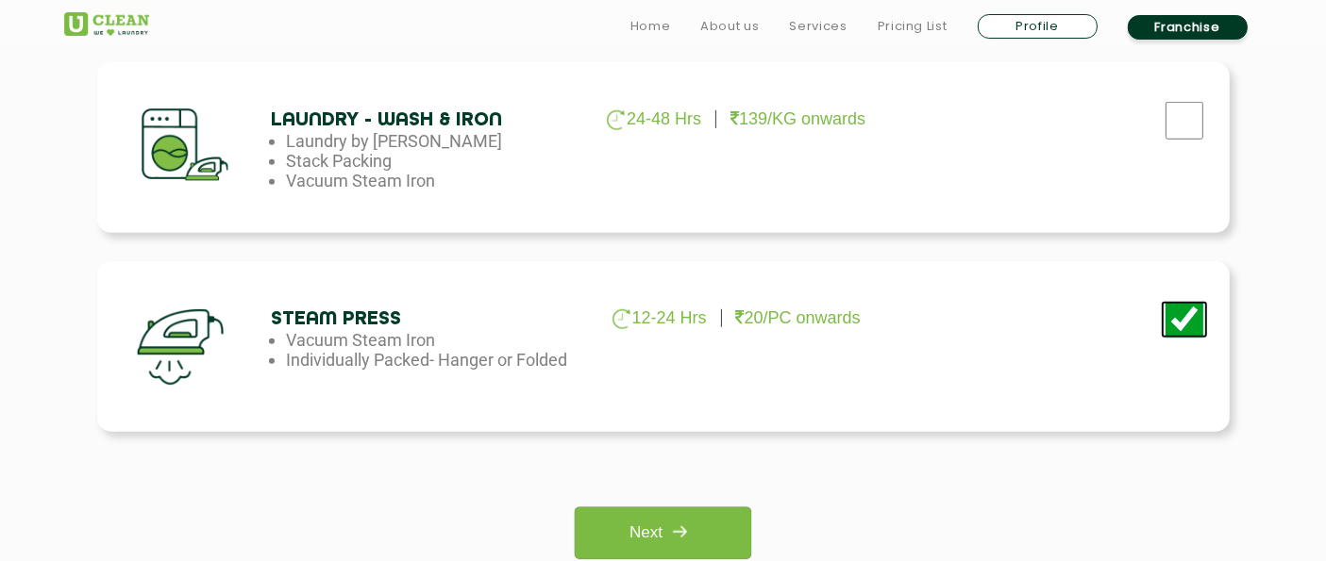
scroll to position [1467, 0]
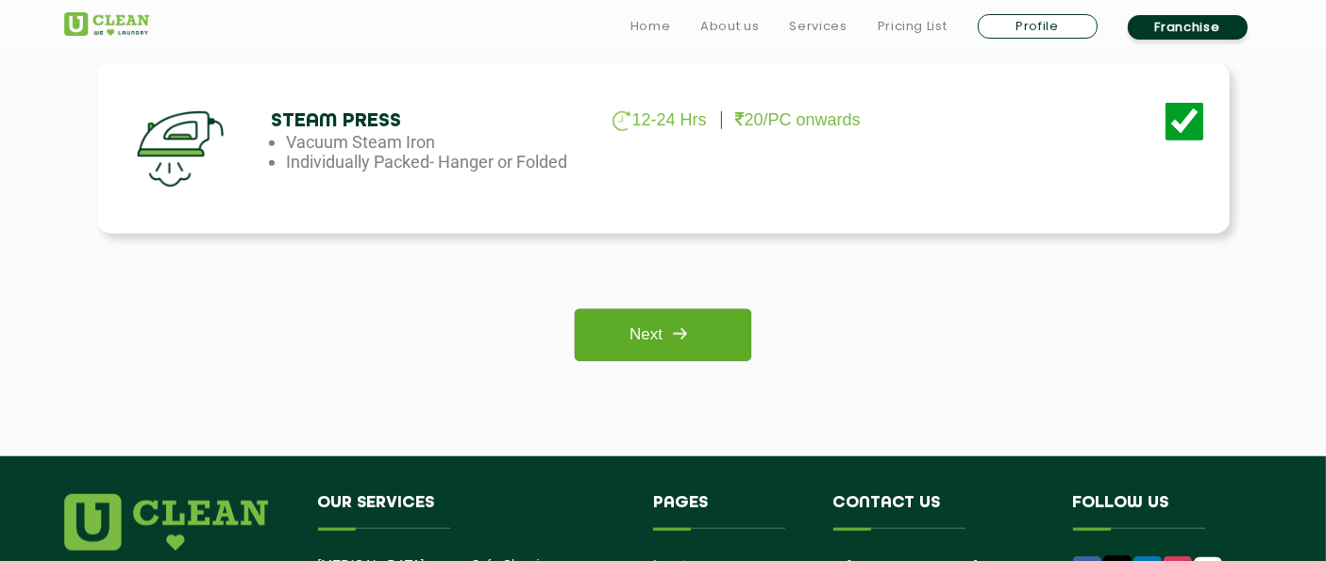
click at [703, 341] on link "Next" at bounding box center [663, 335] width 176 height 52
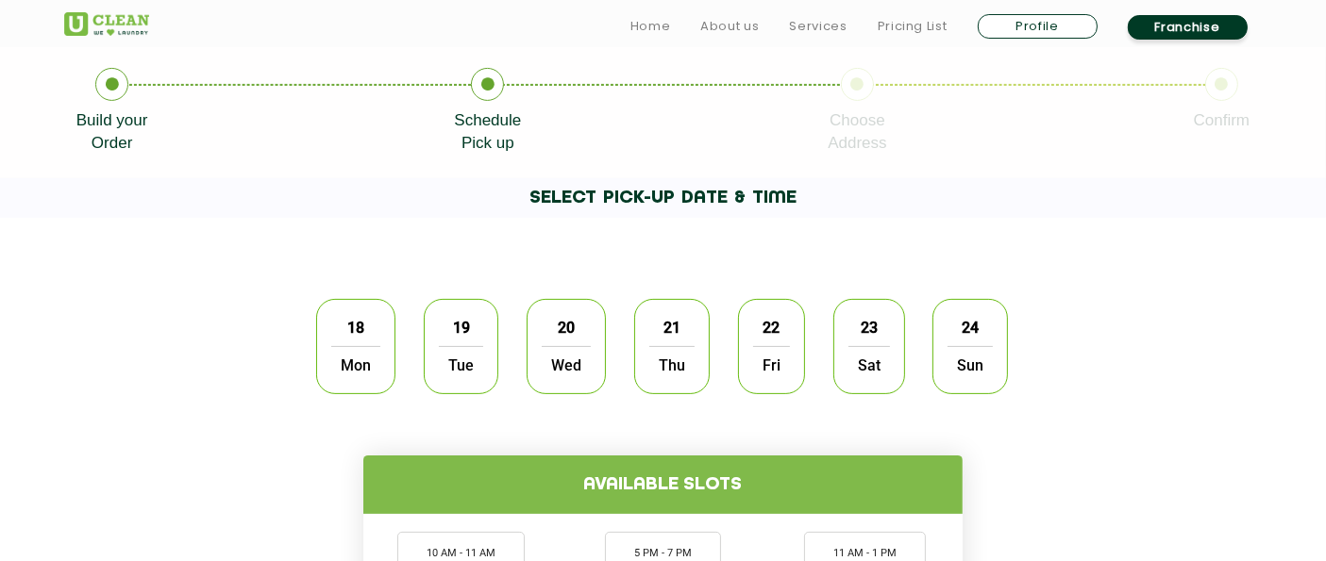
scroll to position [419, 0]
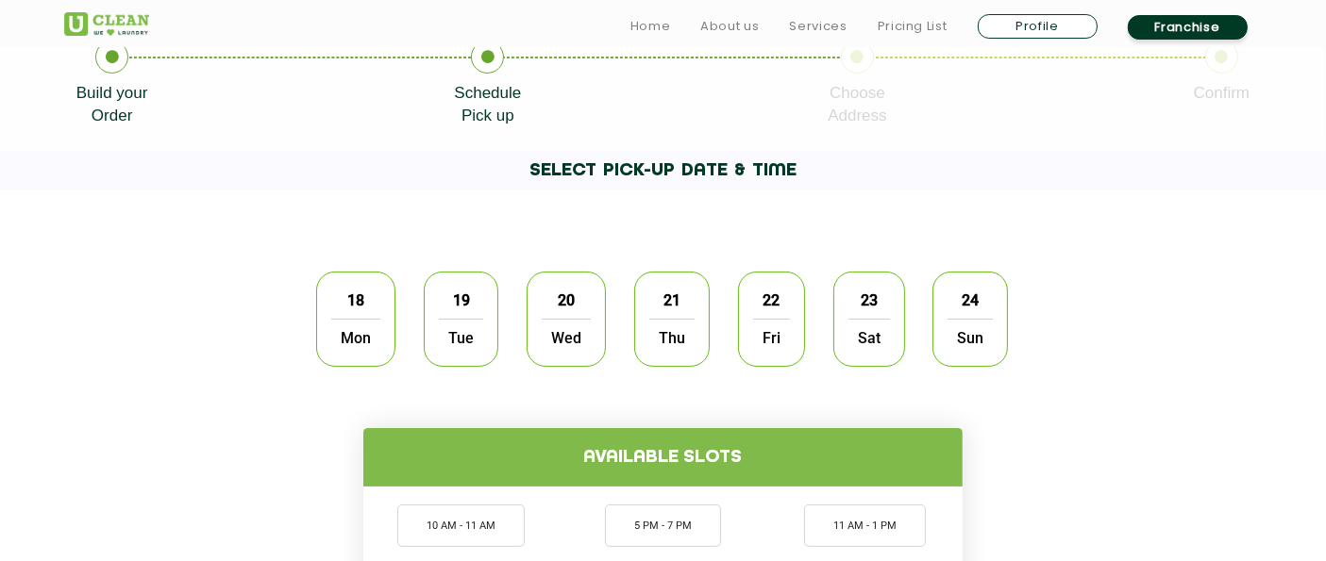
click at [354, 330] on span "Mon" at bounding box center [355, 338] width 49 height 38
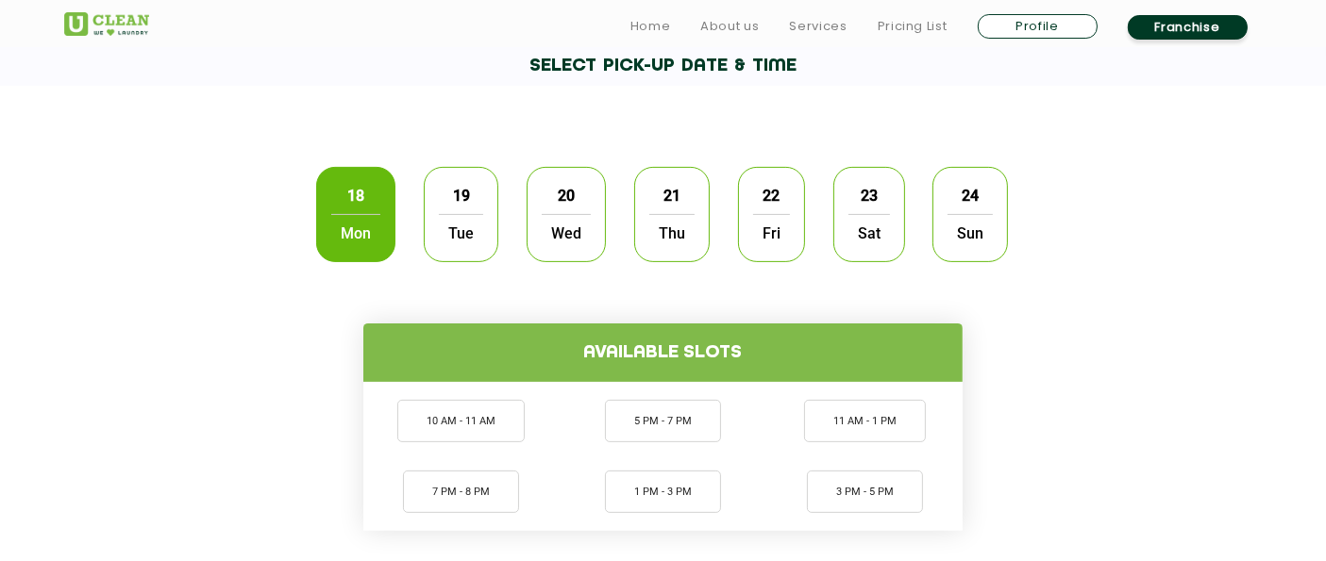
scroll to position [628, 0]
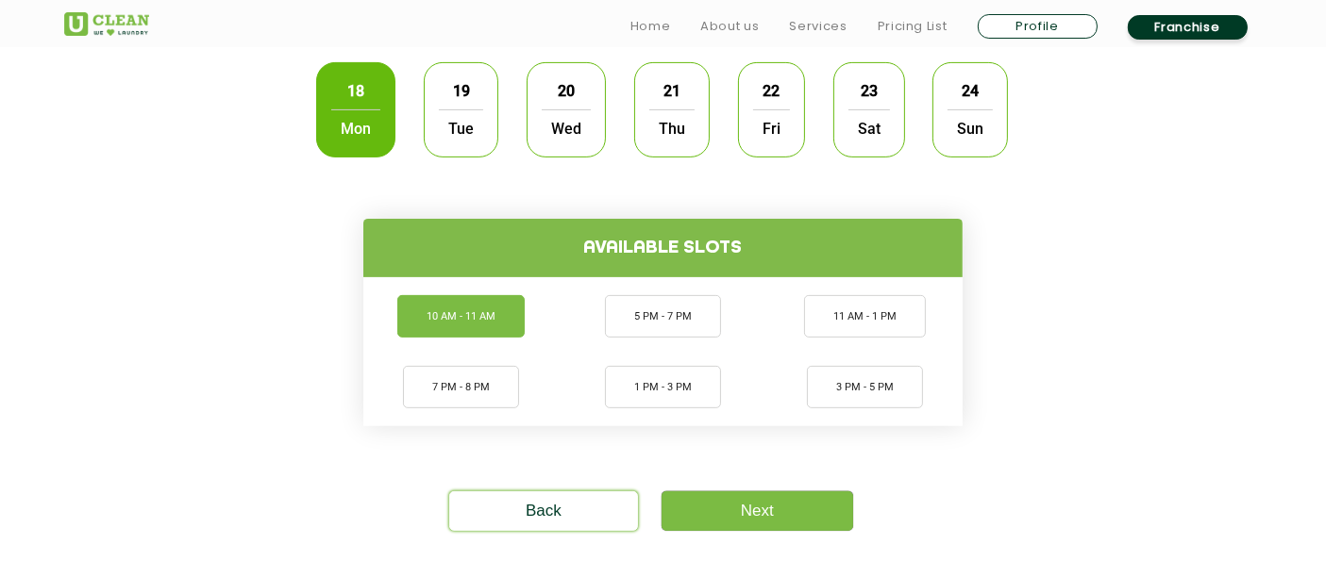
click at [486, 320] on li "10 AM - 11 AM" at bounding box center [460, 316] width 127 height 42
click at [746, 516] on link "Next" at bounding box center [757, 512] width 192 height 40
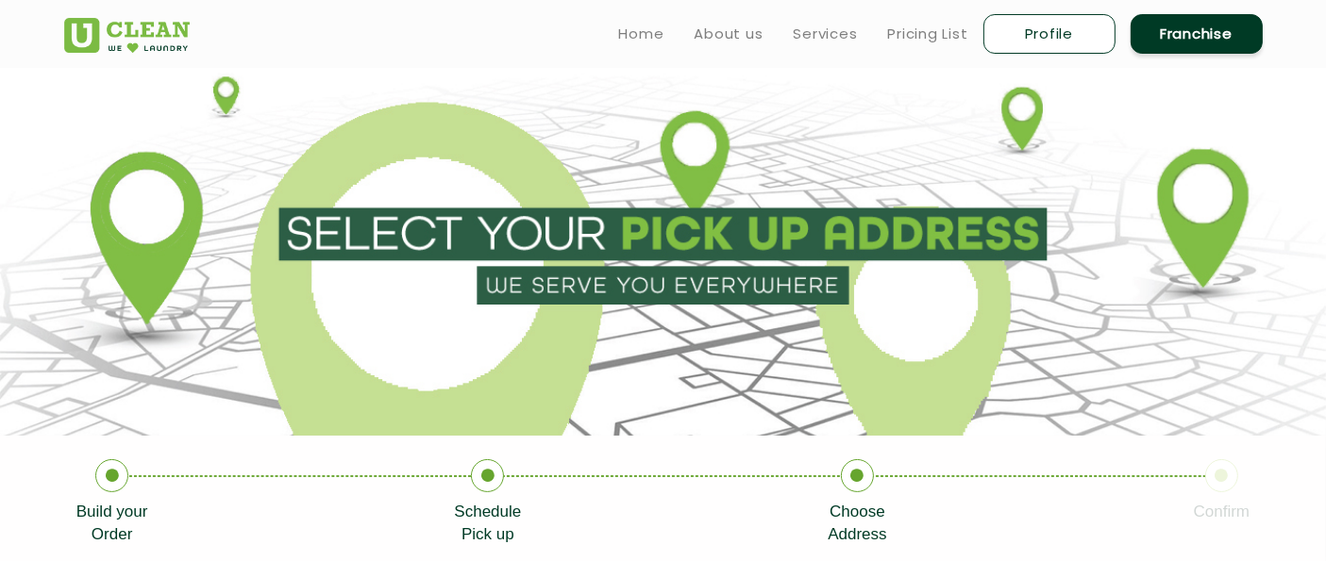
type input "Save"
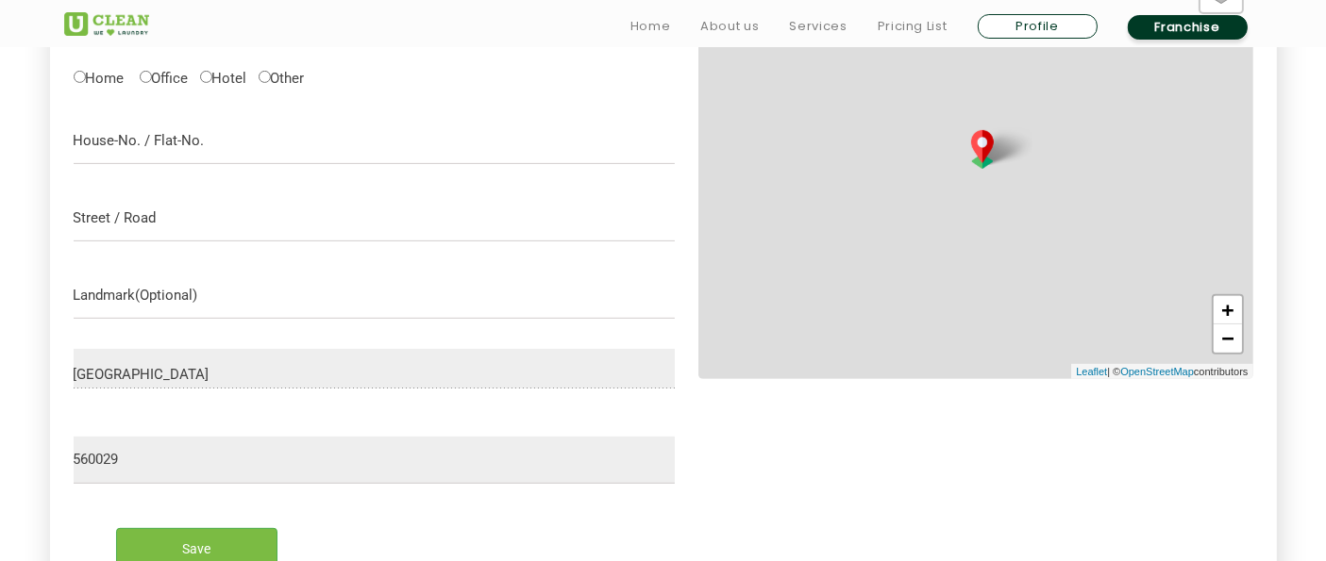
scroll to position [668, 0]
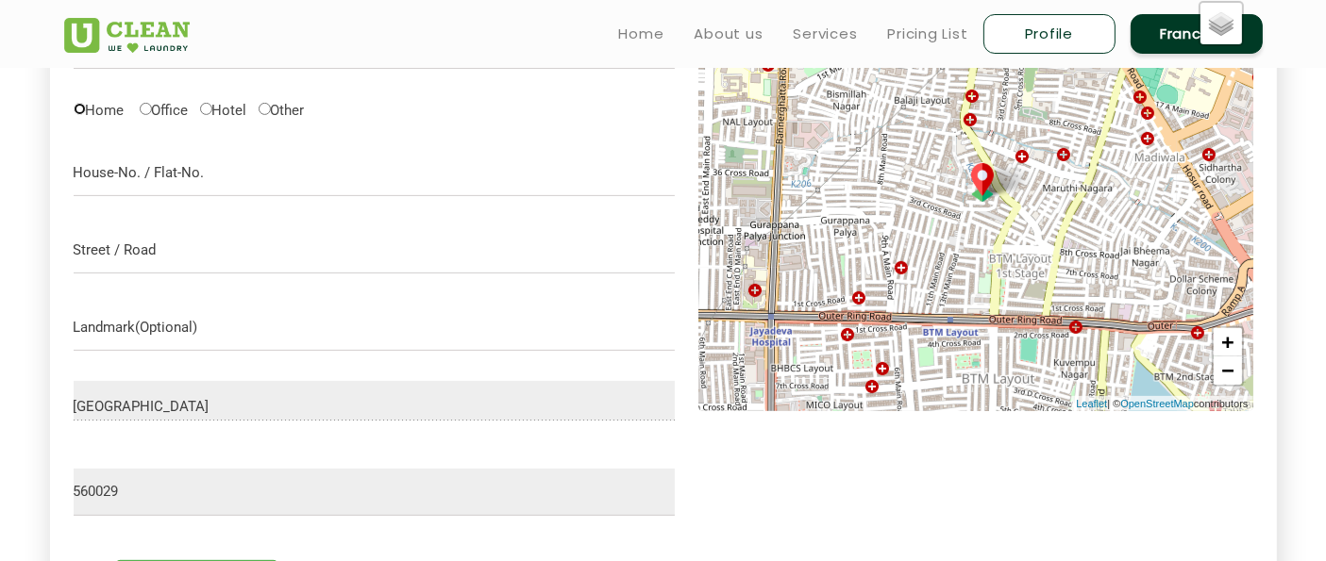
click at [83, 106] on input "Home" at bounding box center [80, 109] width 12 height 12
radio input "true"
click at [137, 175] on input "text" at bounding box center [375, 172] width 602 height 47
type input "No .17/1, 2nd Cross, 16th Main"
click at [190, 228] on input "text" at bounding box center [375, 249] width 602 height 47
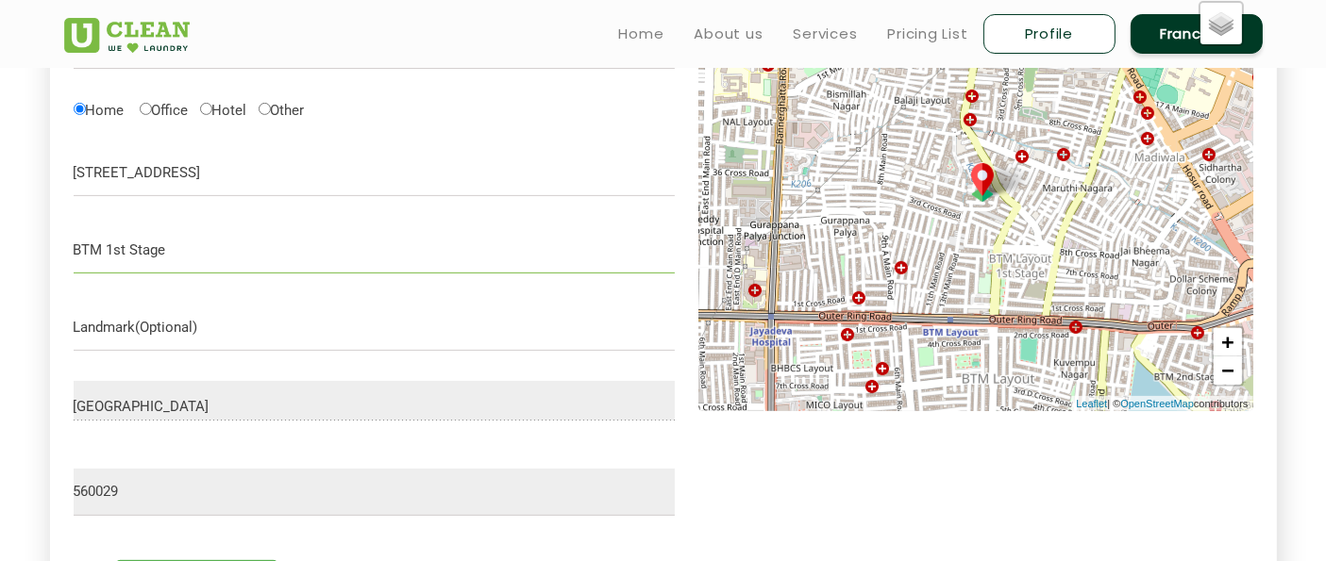
type input "BTM 1st Stage"
click at [183, 328] on input "text" at bounding box center [375, 327] width 602 height 47
type input "Near to Muddaramma Temple"
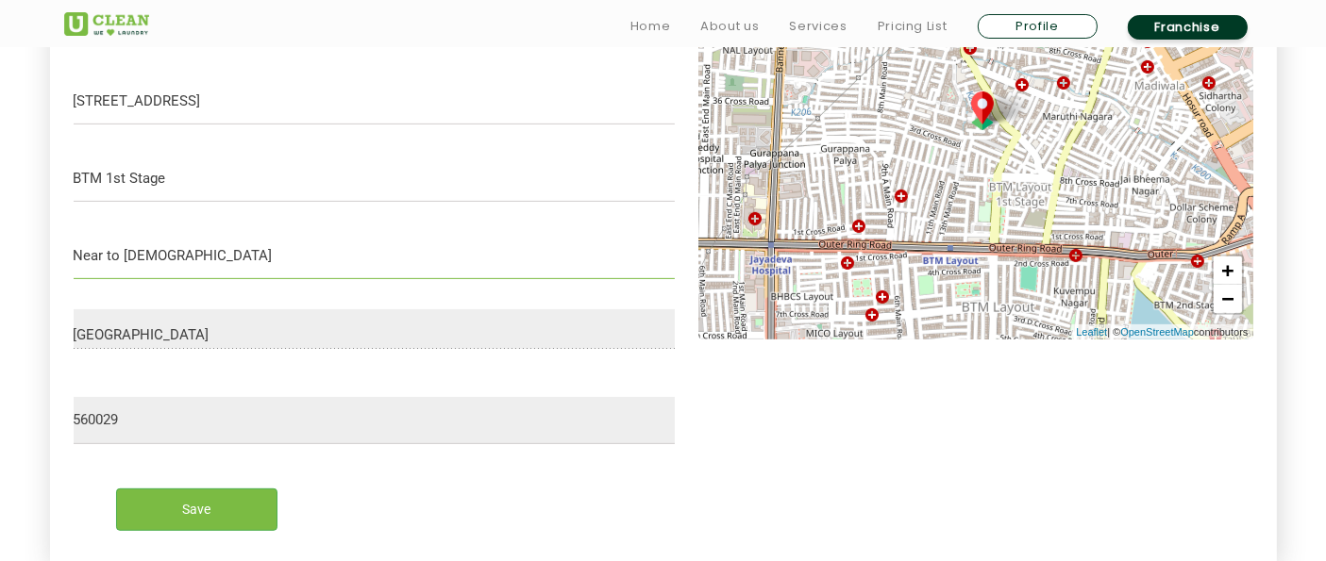
scroll to position [773, 0]
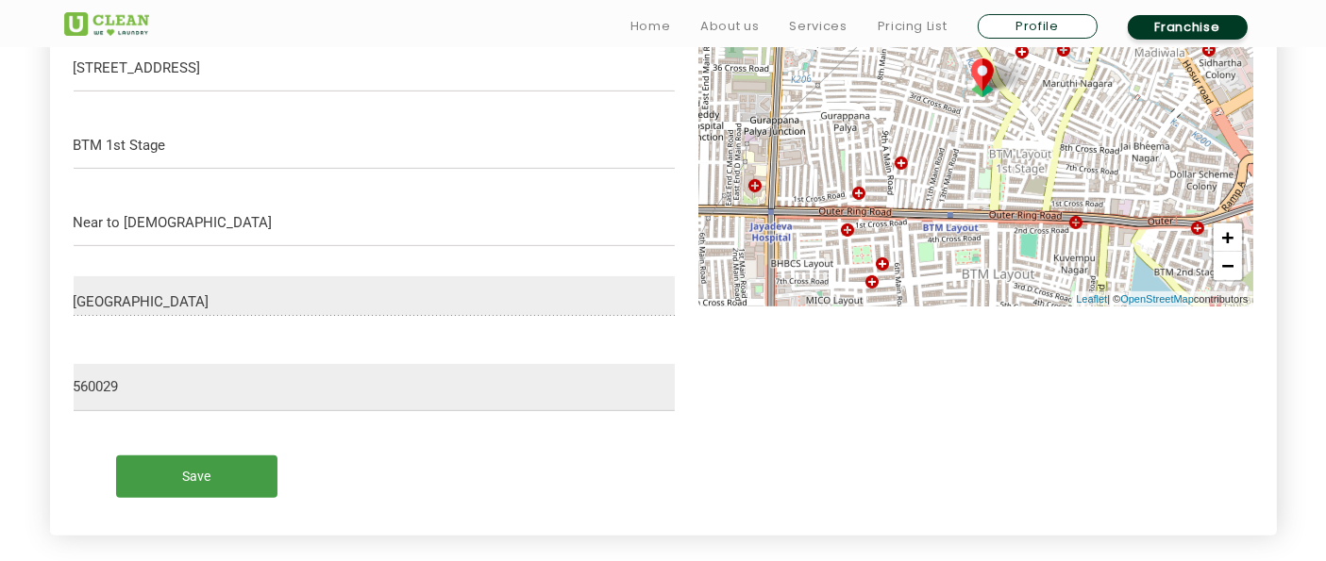
click at [247, 465] on input "Save" at bounding box center [196, 477] width 161 height 42
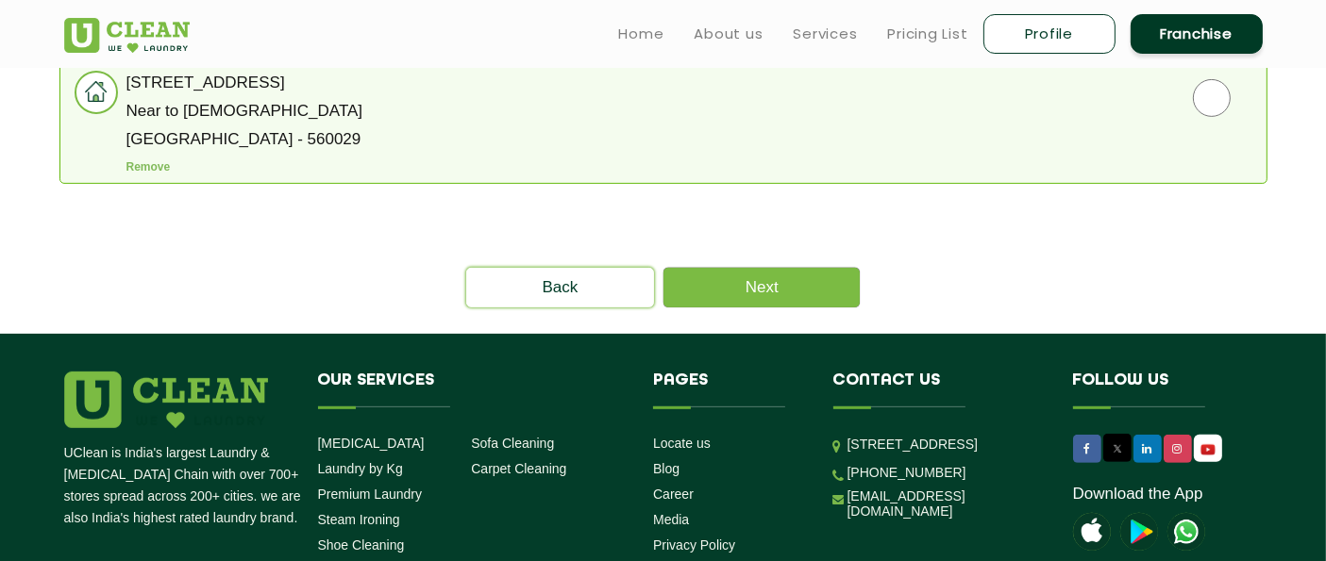
scroll to position [563, 0]
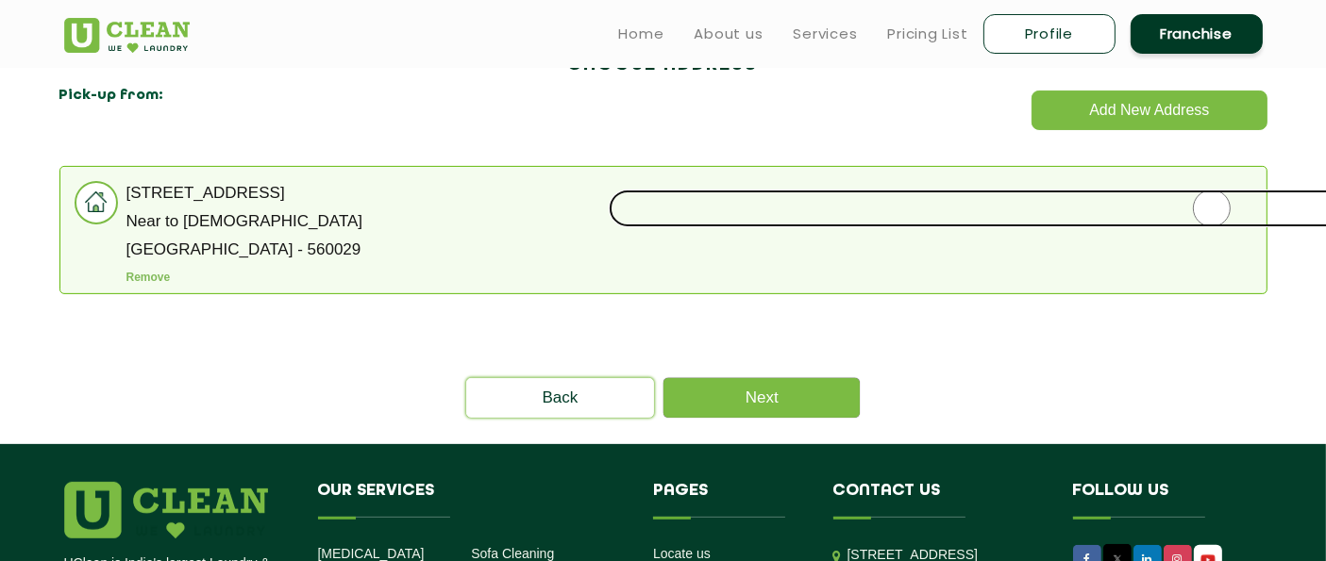
click at [1208, 214] on input "radio" at bounding box center [1212, 209] width 1206 height 38
radio input "true"
click at [1210, 209] on input "radio" at bounding box center [1212, 209] width 1206 height 38
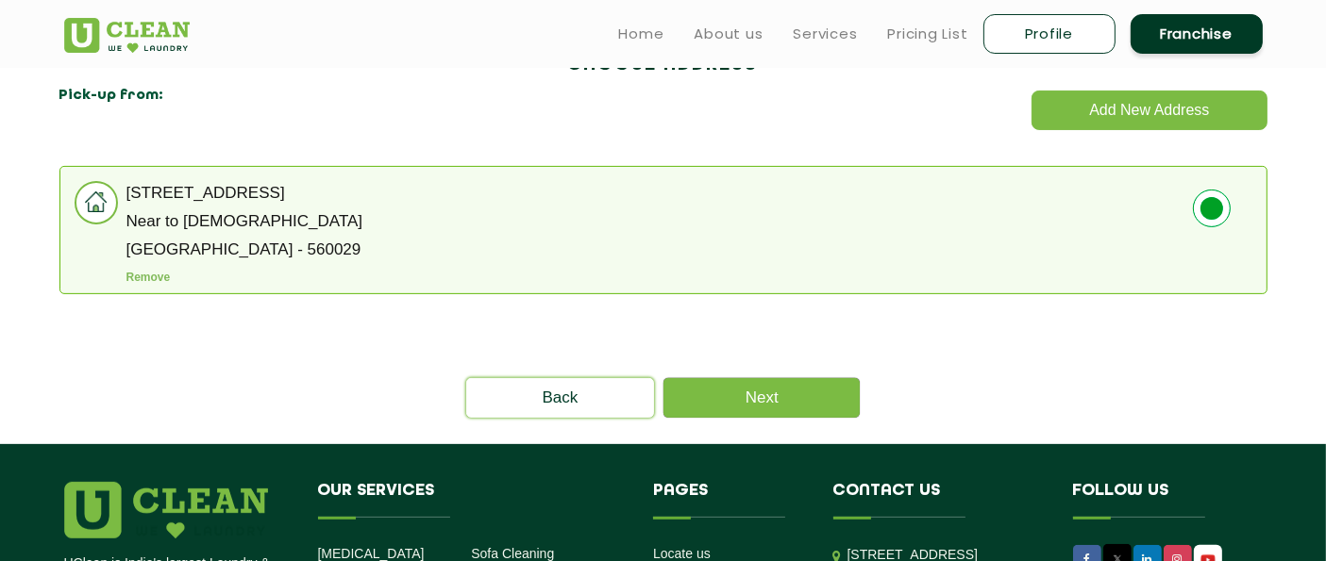
click at [1163, 378] on div "Back Next" at bounding box center [663, 398] width 1227 height 40
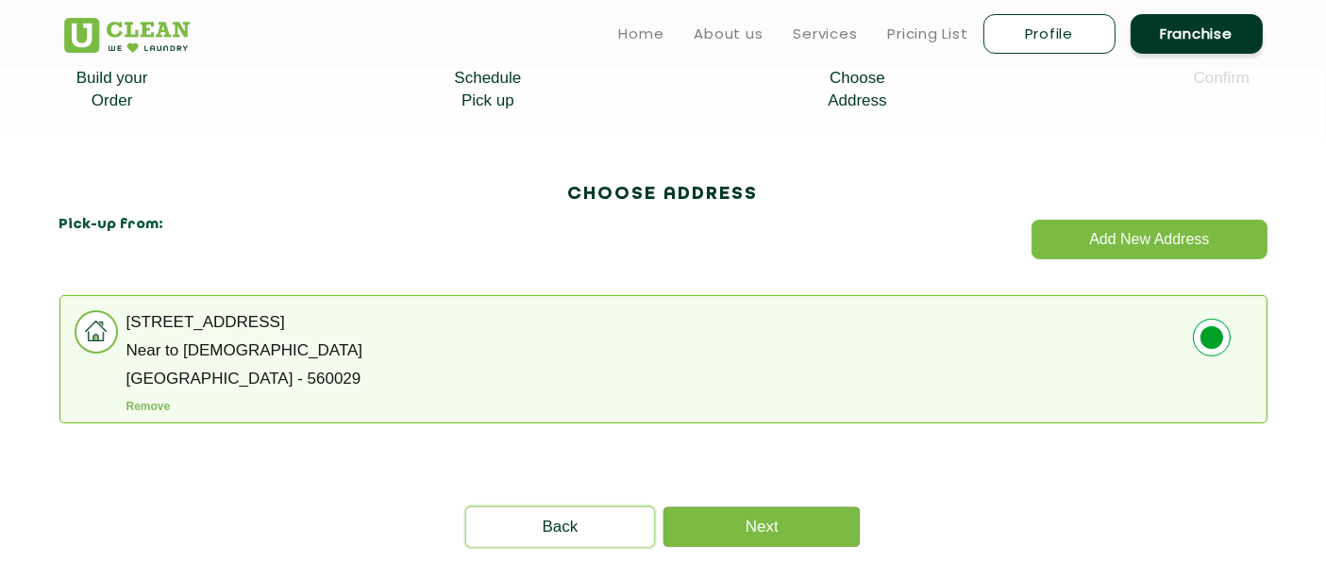
scroll to position [353, 0]
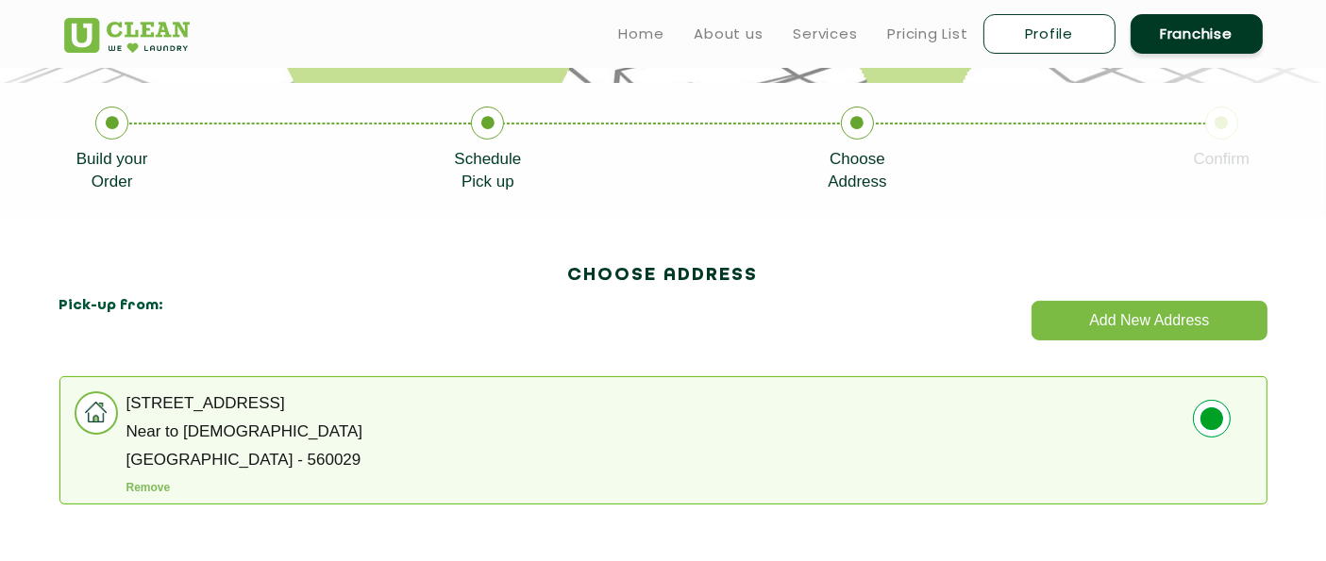
click at [882, 334] on div "CHOOSE ADDRESS Add New Address Pick-up from: No .17/1, 2nd Cross, 16th Main, BT…" at bounding box center [663, 383] width 1227 height 280
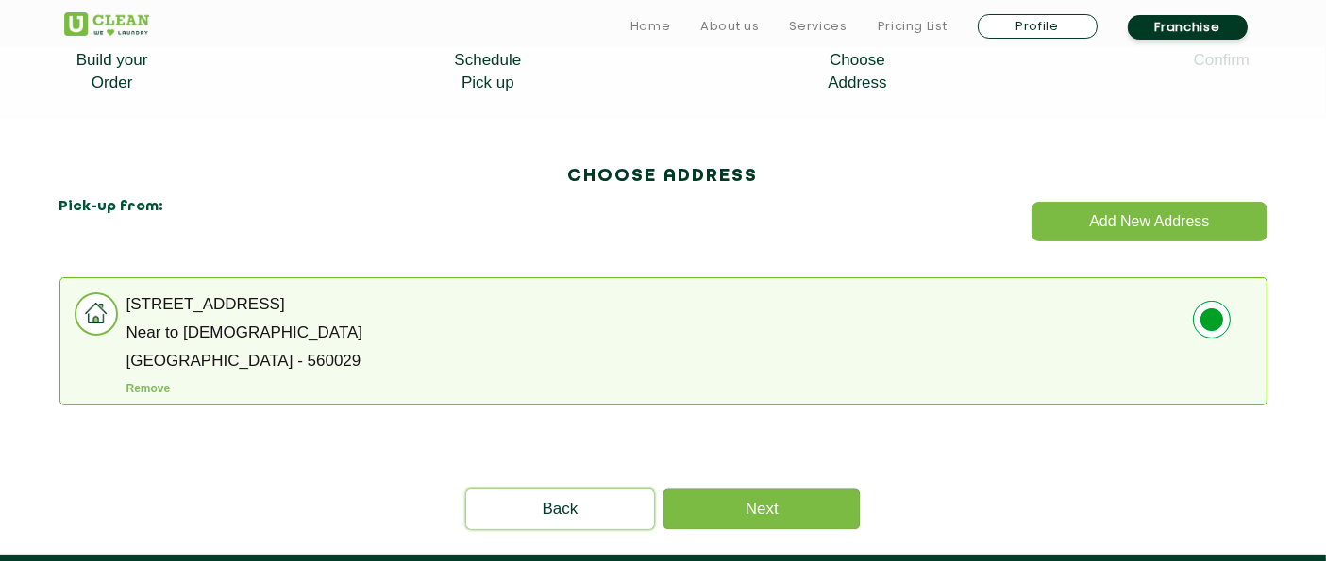
scroll to position [733, 0]
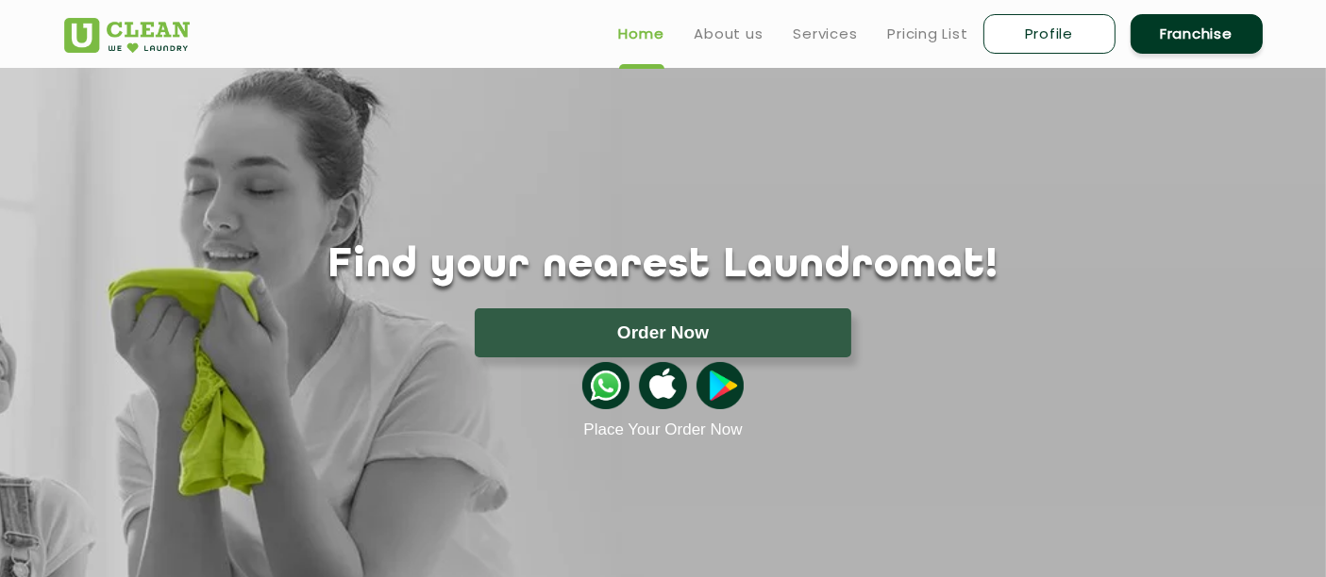
click at [1079, 39] on link "Profile" at bounding box center [1049, 34] width 132 height 40
select select
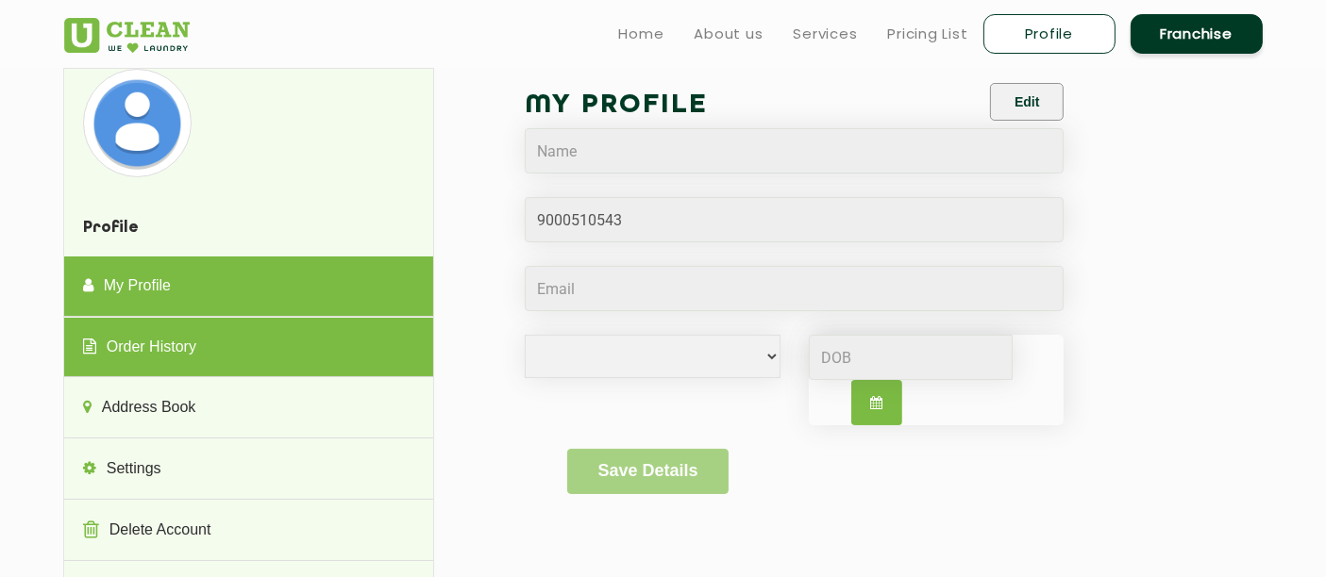
click at [343, 354] on link "Order History" at bounding box center [248, 348] width 369 height 60
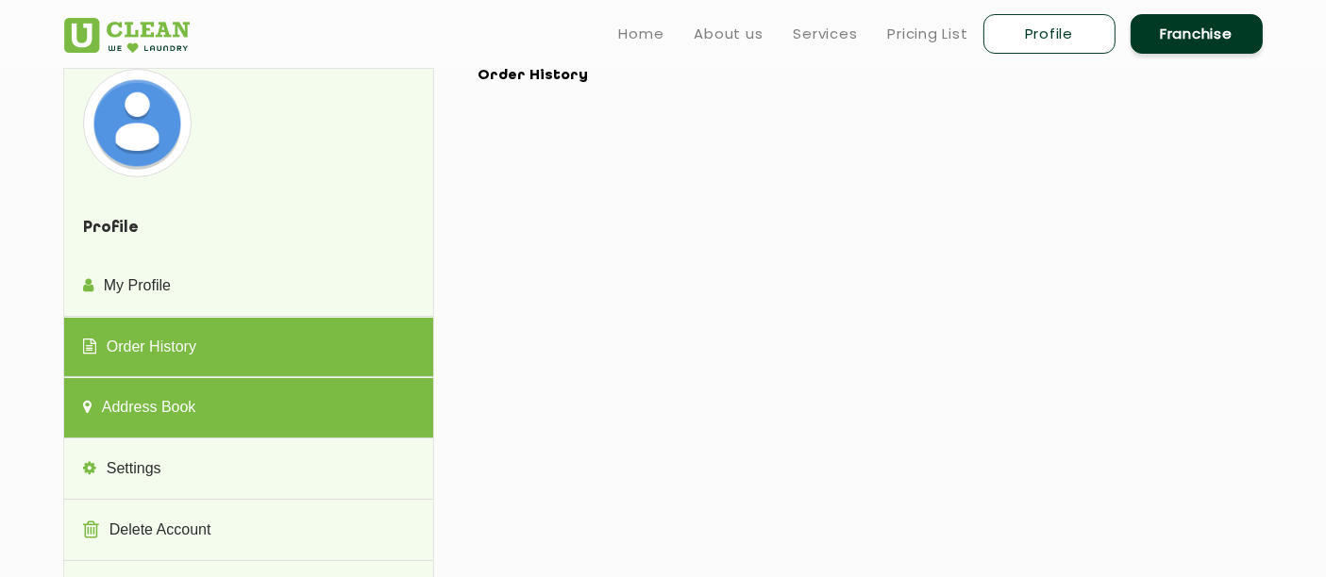
click at [221, 410] on link "Address Book" at bounding box center [248, 408] width 369 height 60
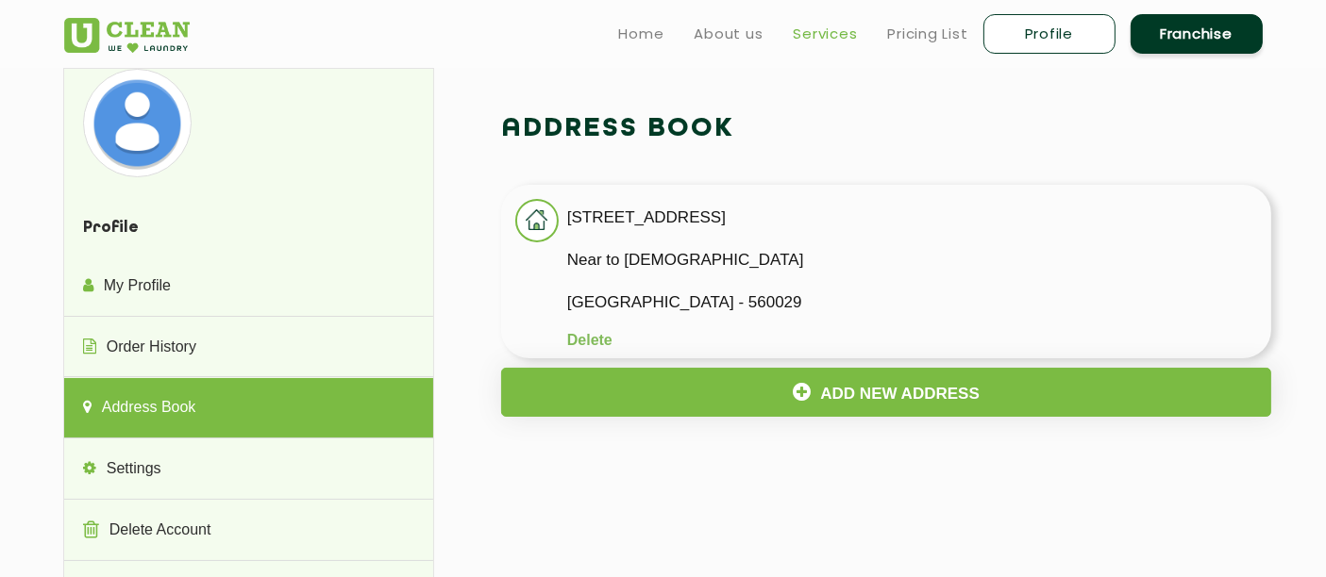
click at [794, 43] on link "Services" at bounding box center [826, 34] width 64 height 23
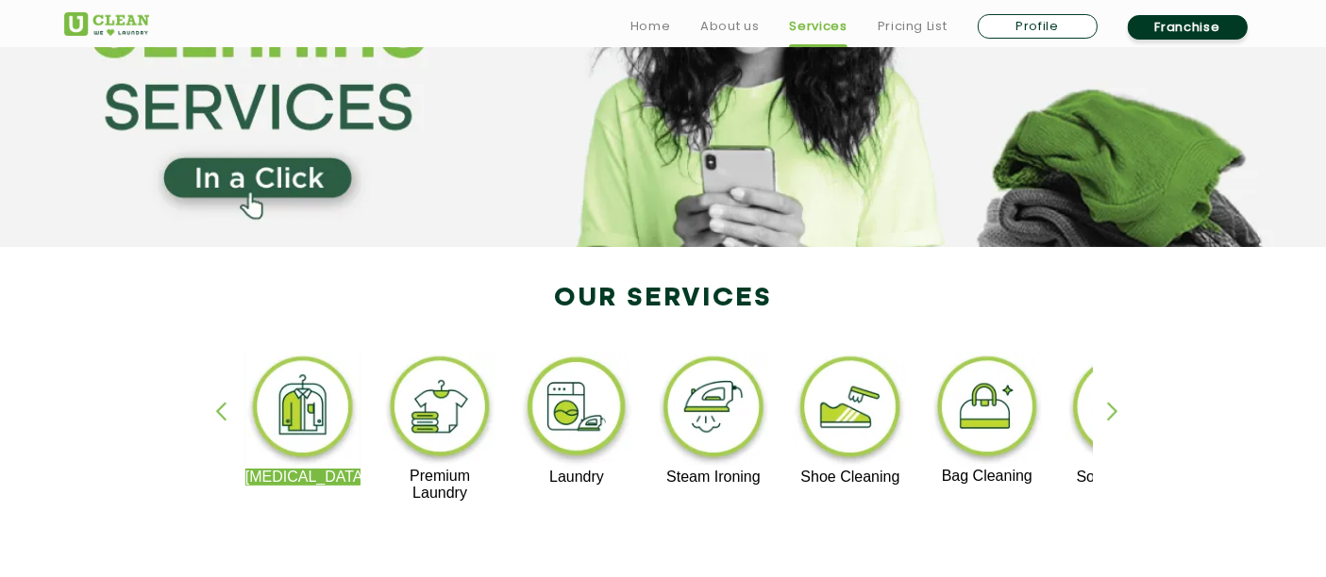
scroll to position [209, 0]
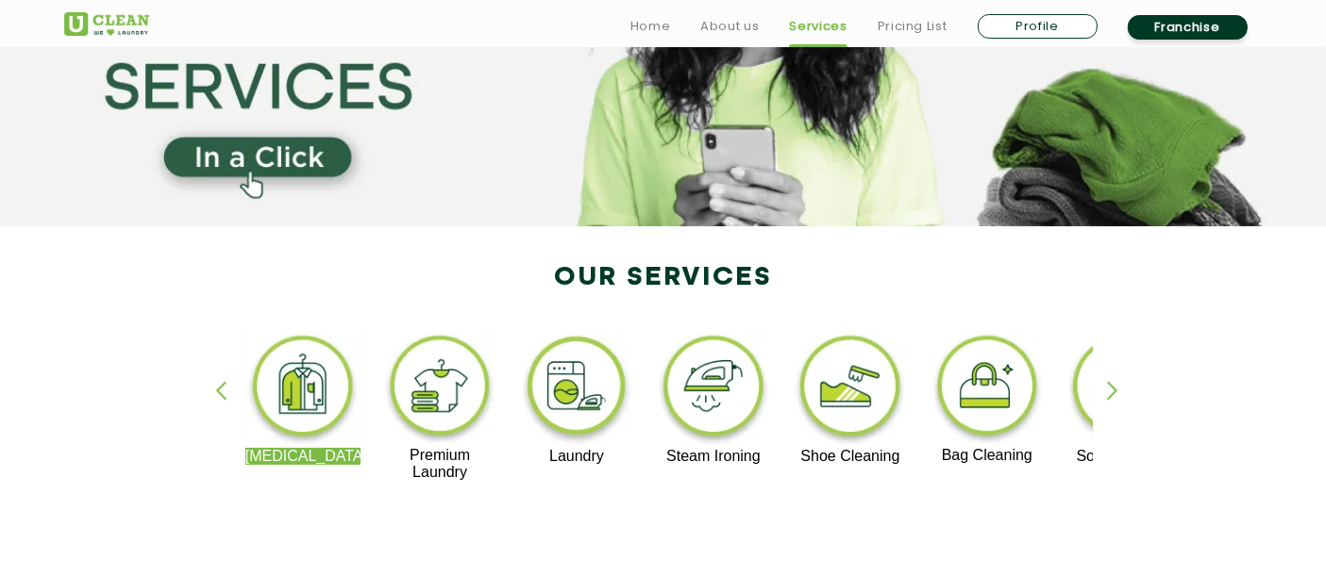
click at [702, 411] on img at bounding box center [714, 389] width 116 height 117
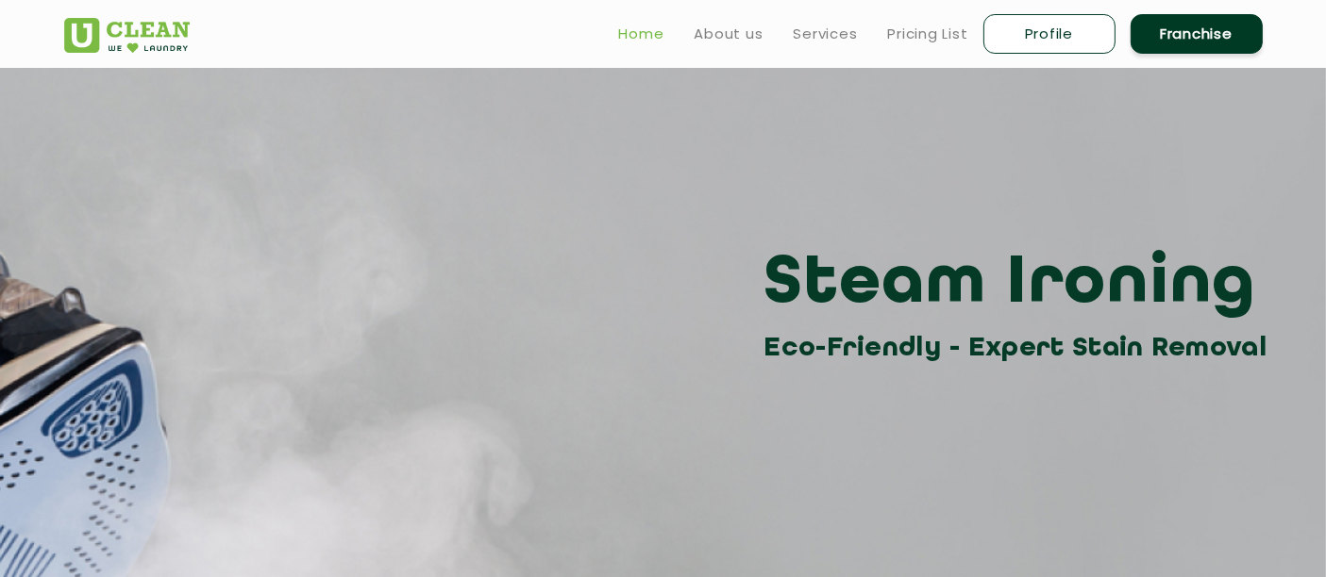
click at [653, 32] on link "Home" at bounding box center [641, 34] width 45 height 23
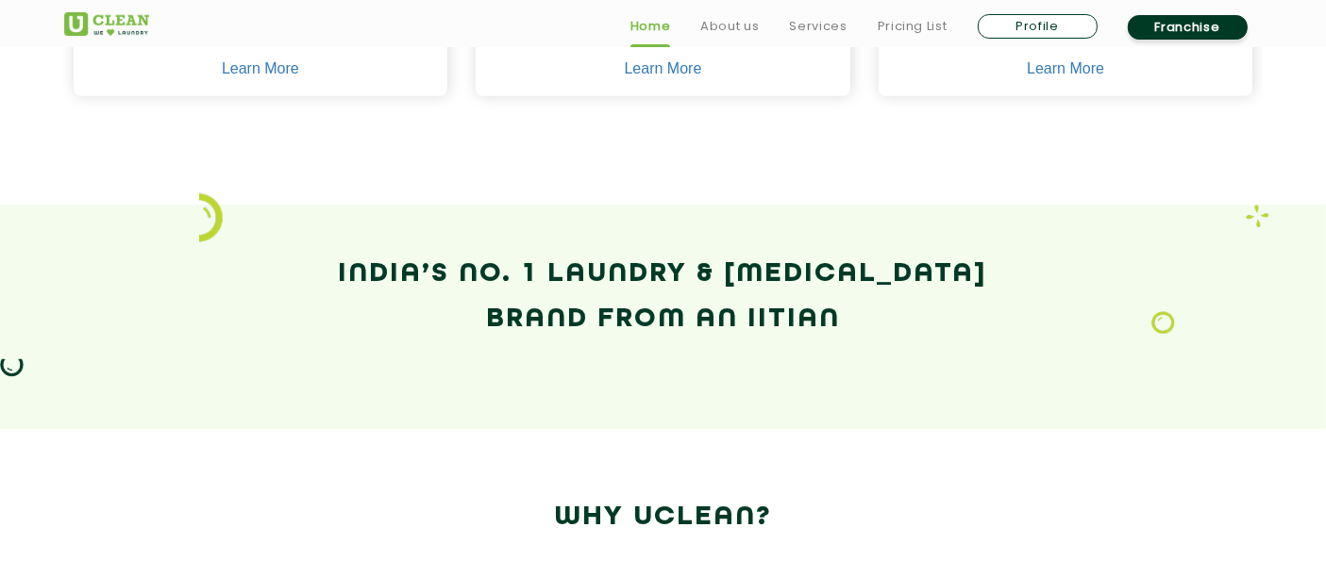
scroll to position [1153, 0]
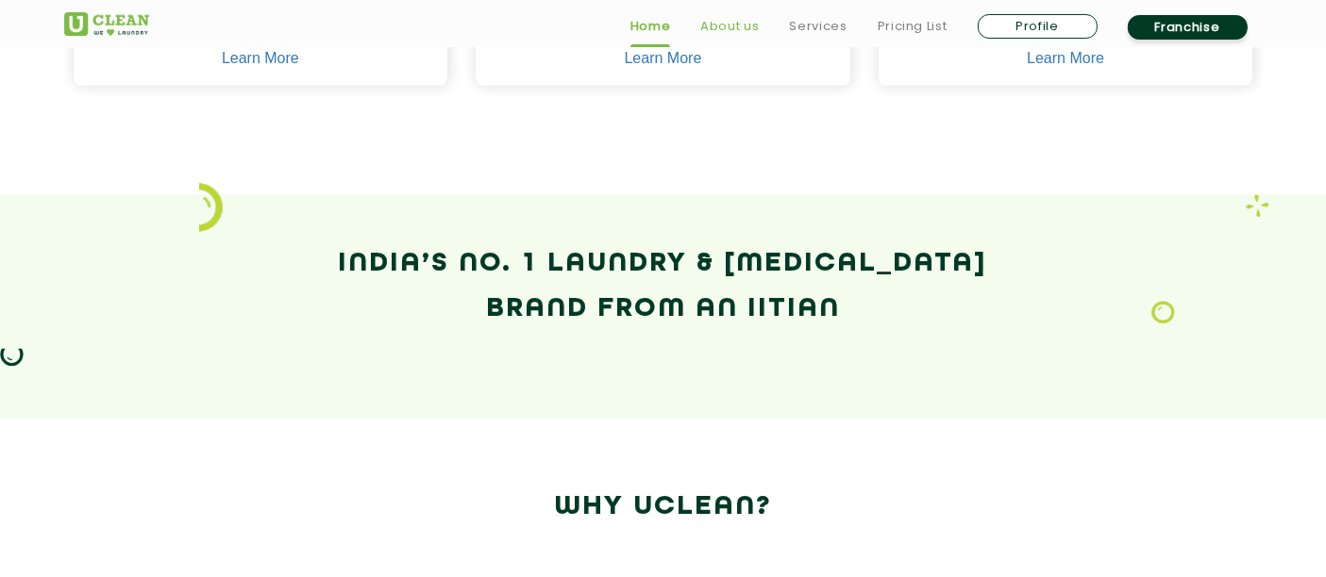
click at [721, 21] on link "About us" at bounding box center [729, 26] width 59 height 23
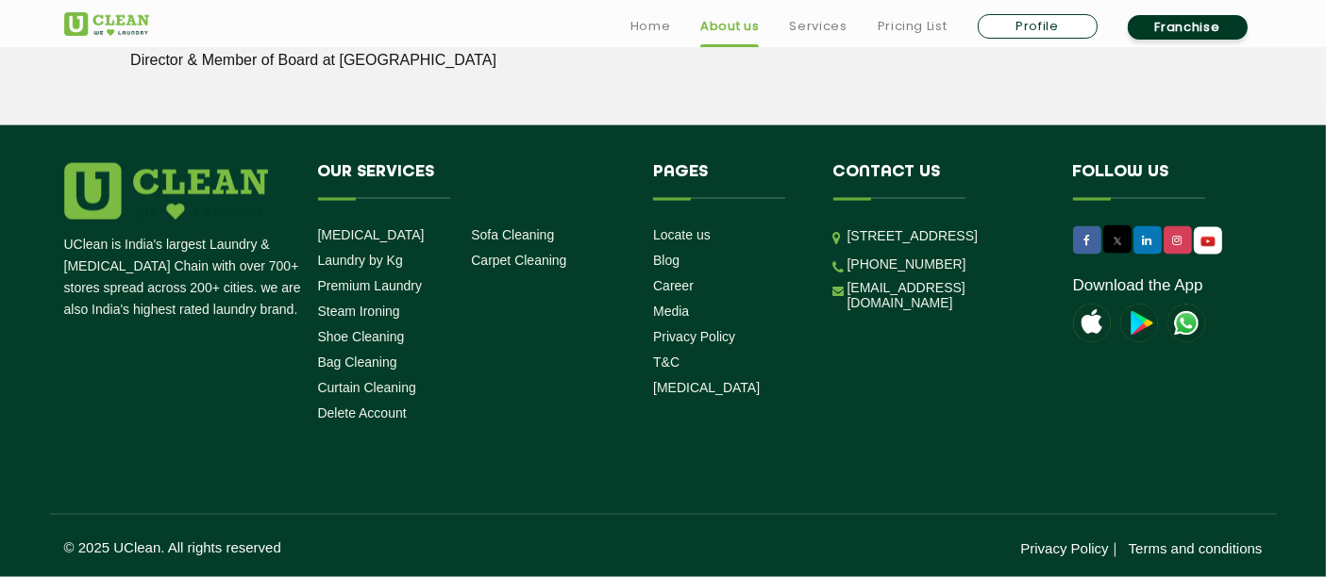
scroll to position [2776, 0]
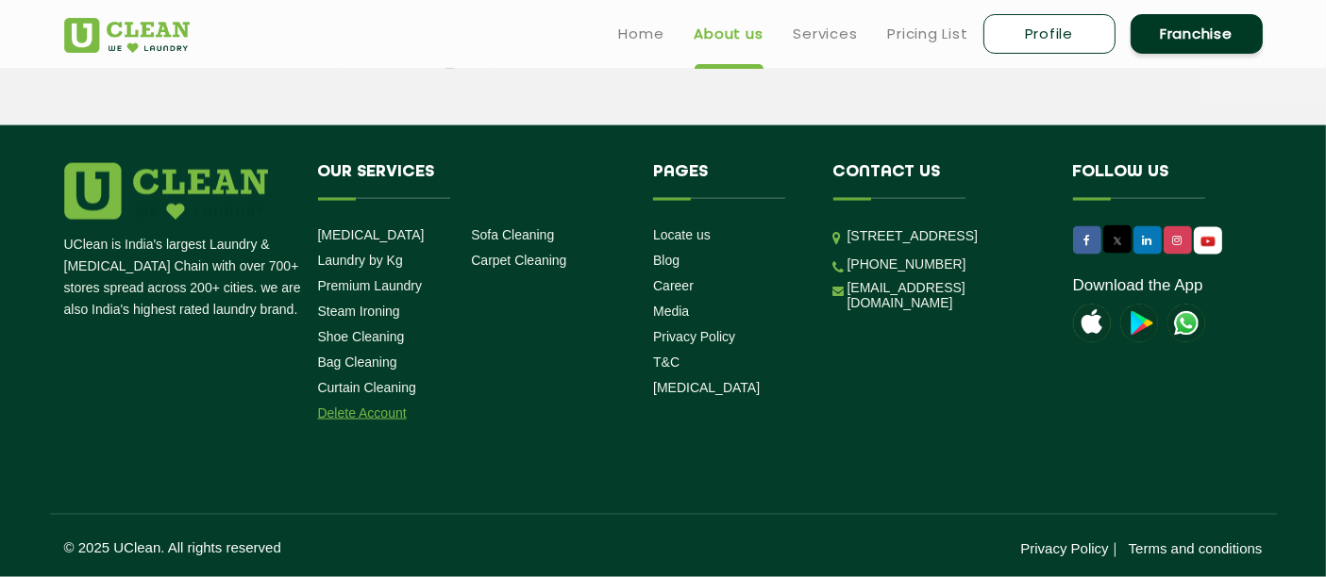
click at [375, 410] on link "Delete Account" at bounding box center [362, 413] width 89 height 15
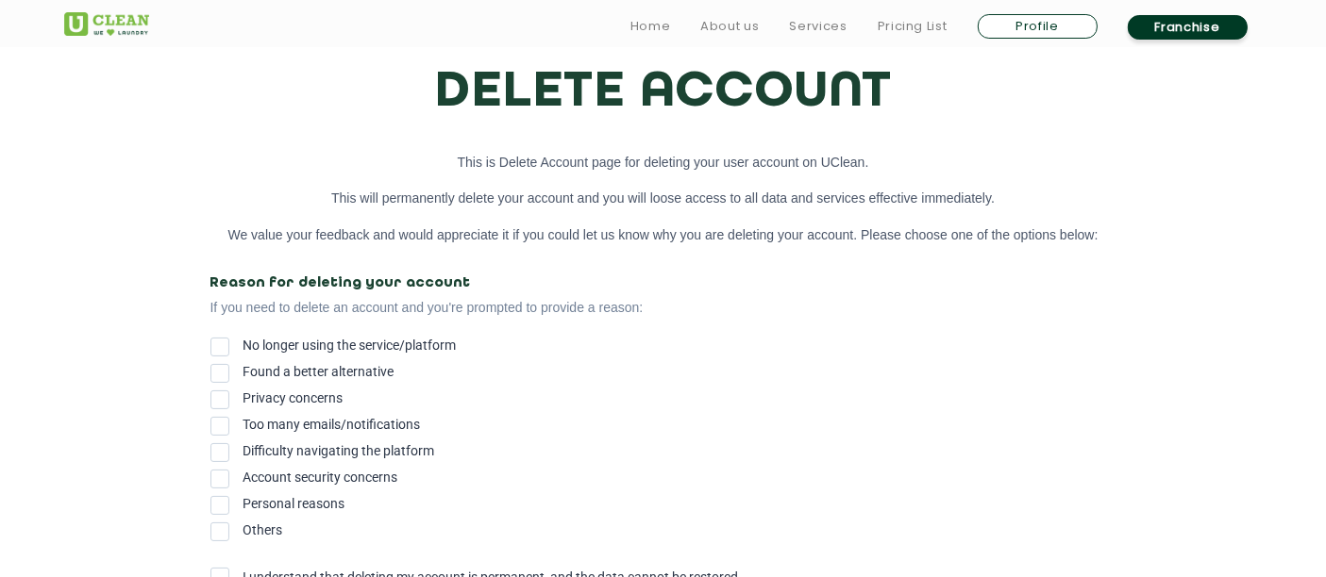
scroll to position [314, 0]
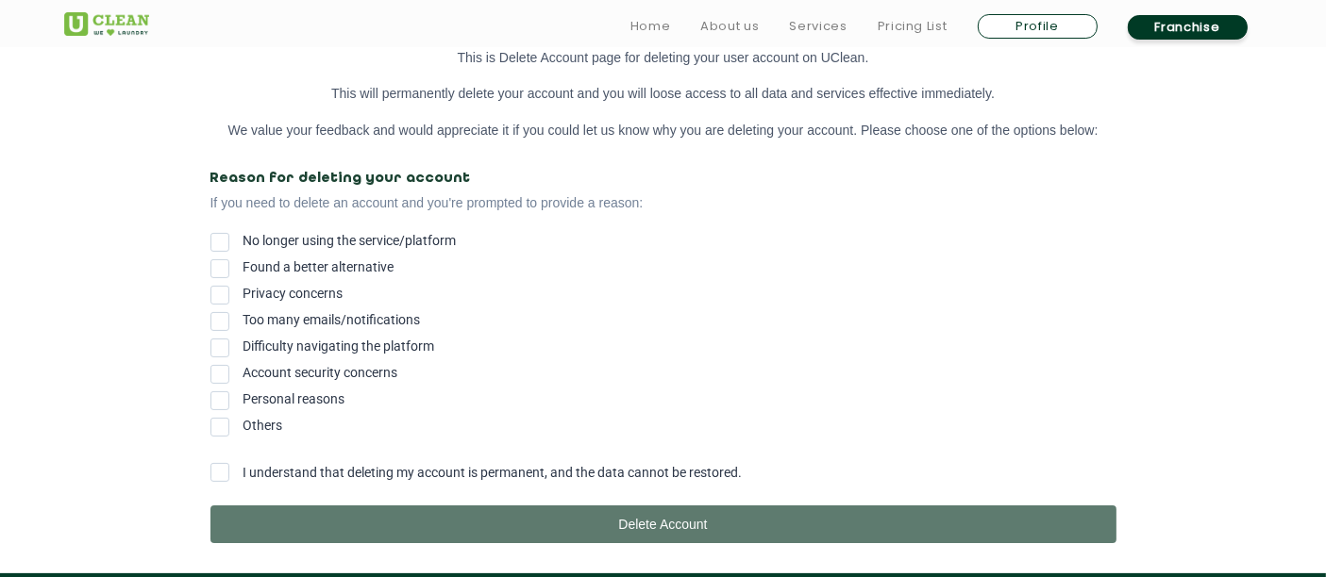
click at [379, 380] on span "Account security concerns" at bounding box center [320, 372] width 155 height 15
click at [243, 369] on input "Account security concerns" at bounding box center [243, 369] width 0 height 0
click at [218, 482] on span at bounding box center [219, 472] width 19 height 19
click at [243, 467] on input "I understand that deleting my account is permanent, and the data cannot be rest…" at bounding box center [243, 467] width 0 height 0
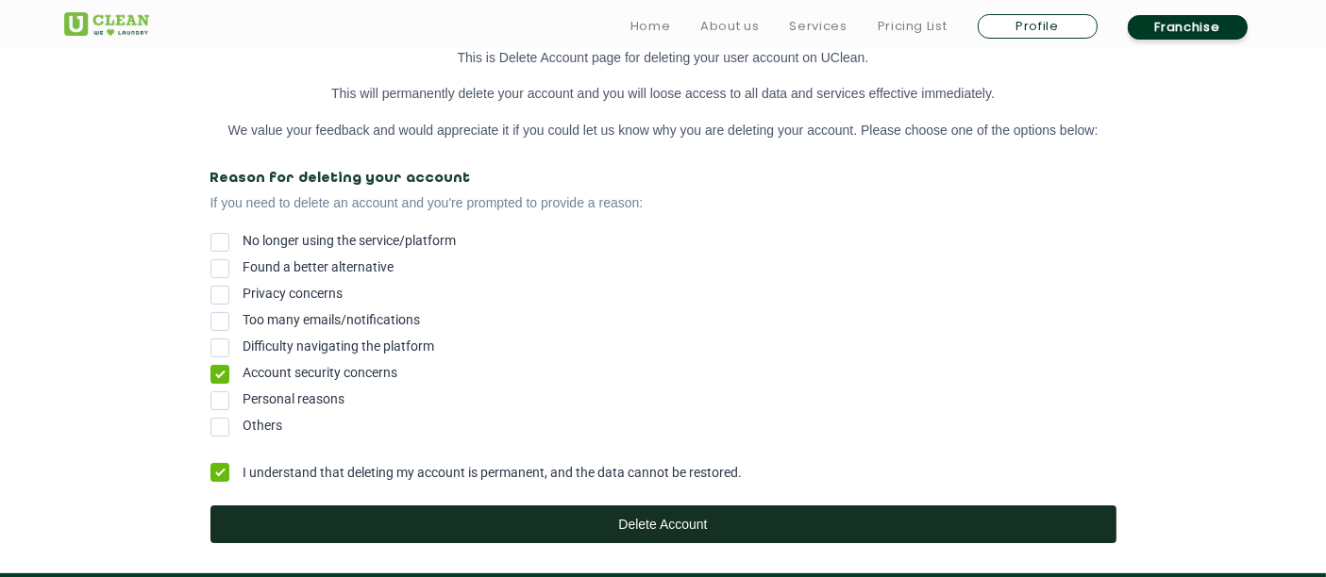
click at [649, 529] on button "Delete Account" at bounding box center [663, 525] width 906 height 38
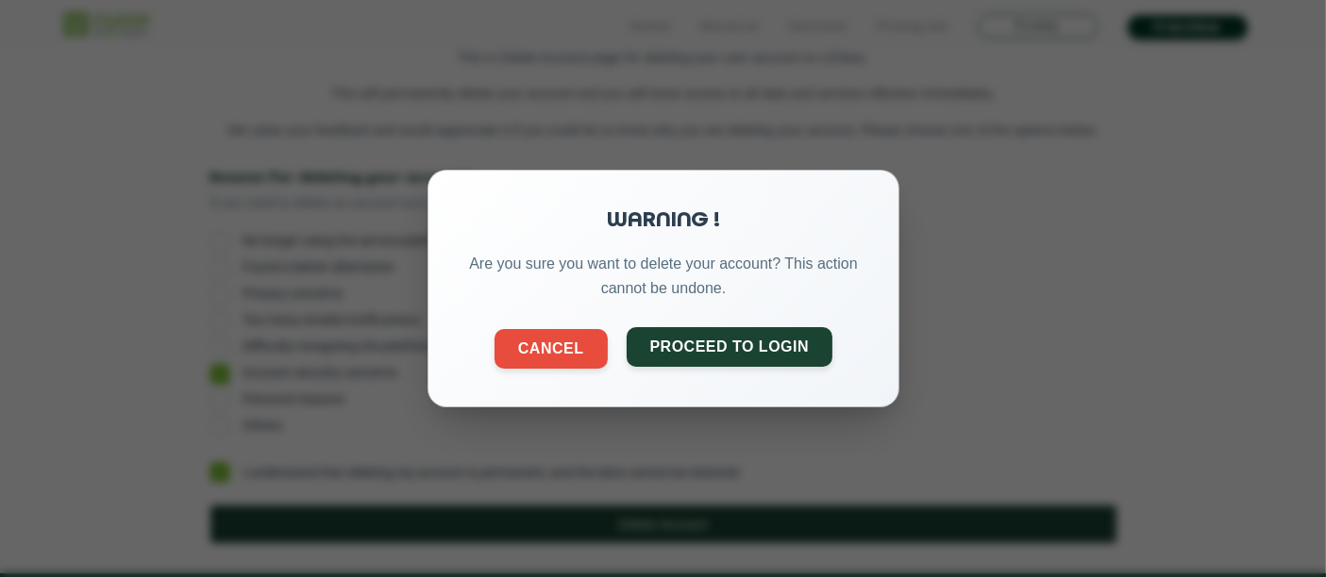
click at [671, 353] on button "Proceed to Login" at bounding box center [729, 347] width 207 height 40
